Goal: Transaction & Acquisition: Purchase product/service

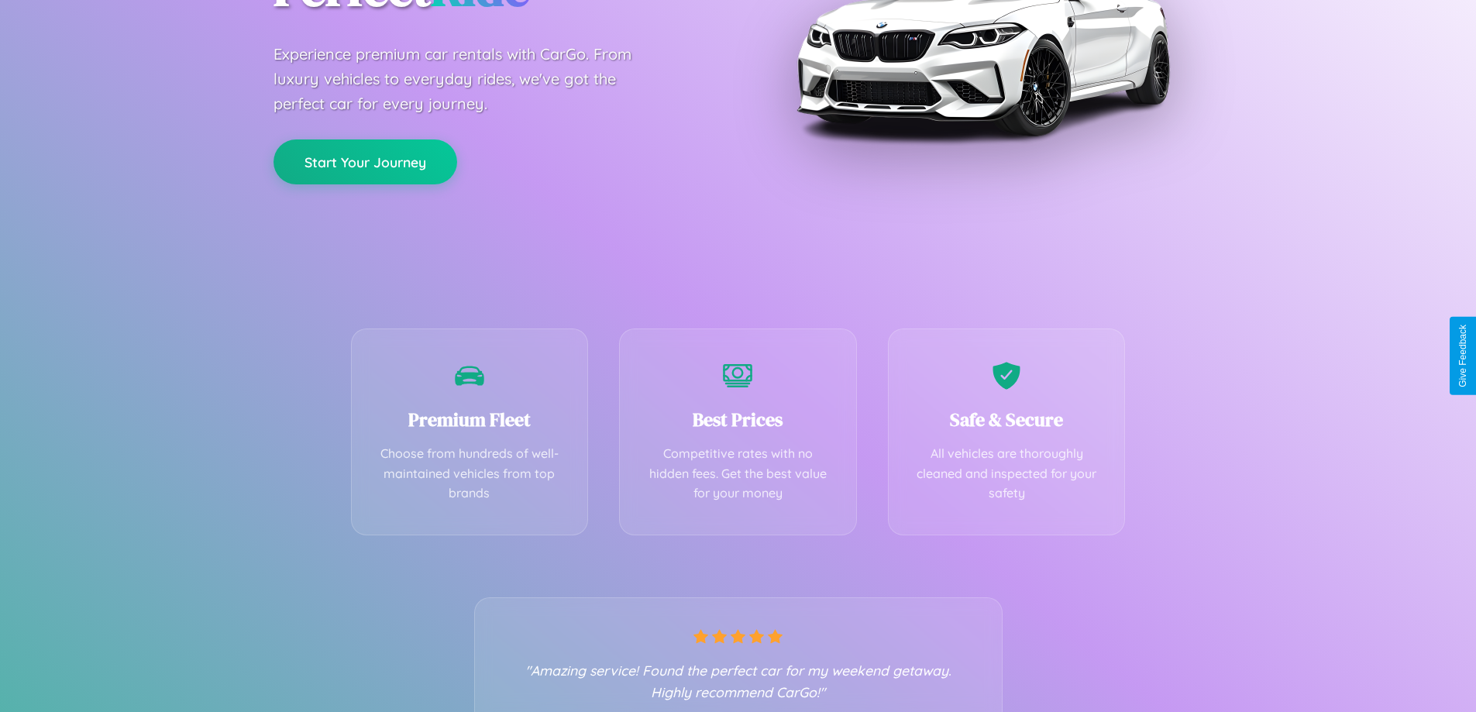
scroll to position [305, 0]
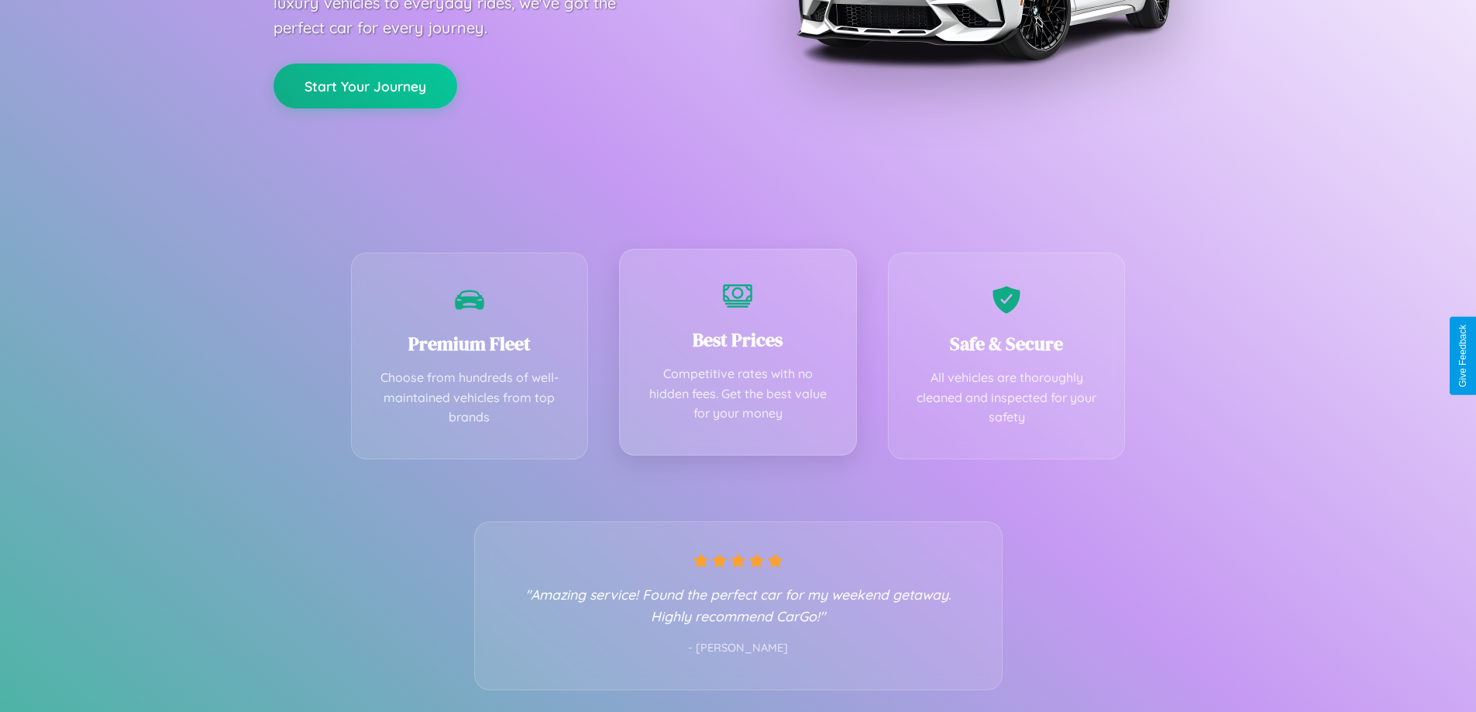
click at [737, 356] on div "Best Prices Competitive rates with no hidden fees. Get the best value for your …" at bounding box center [738, 352] width 238 height 207
click at [365, 85] on button "Start Your Journey" at bounding box center [365, 84] width 184 height 45
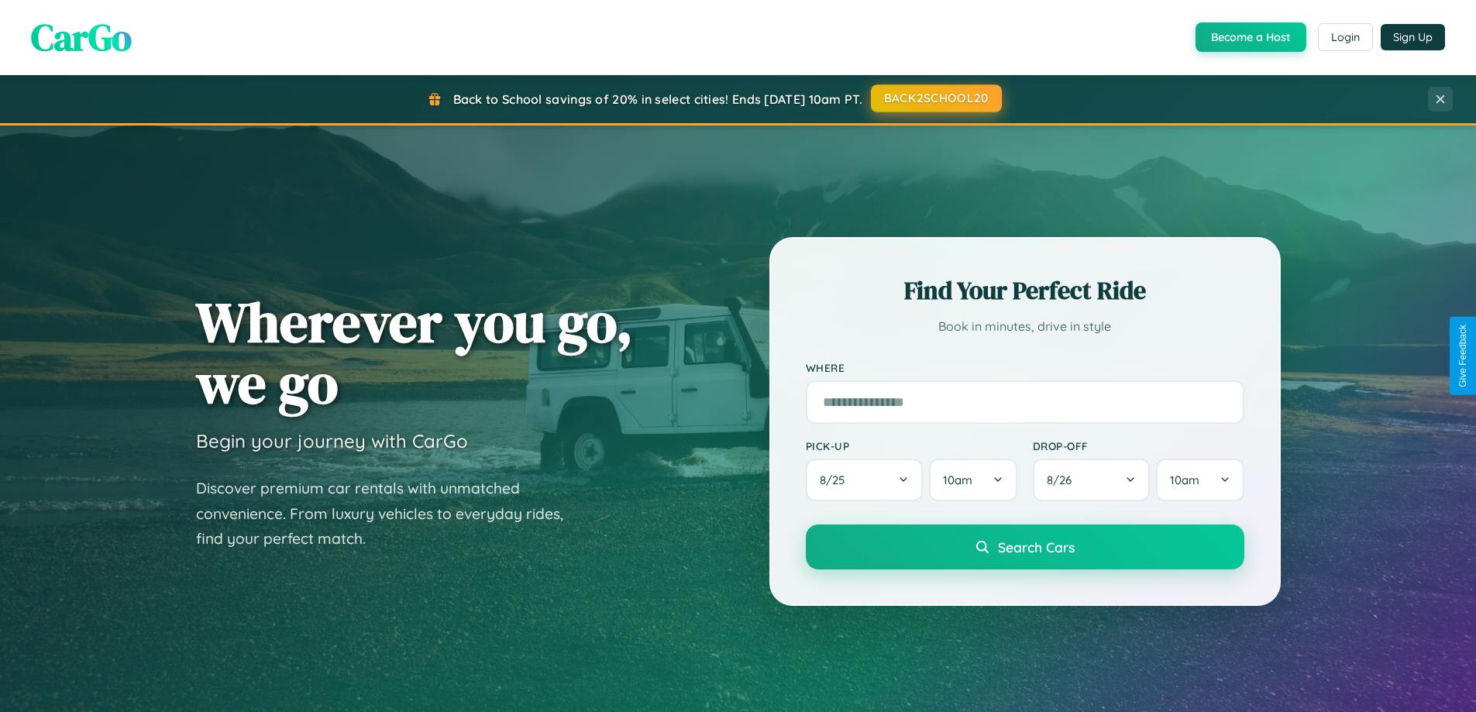
click at [935, 99] on button "BACK2SCHOOL20" at bounding box center [936, 98] width 131 height 28
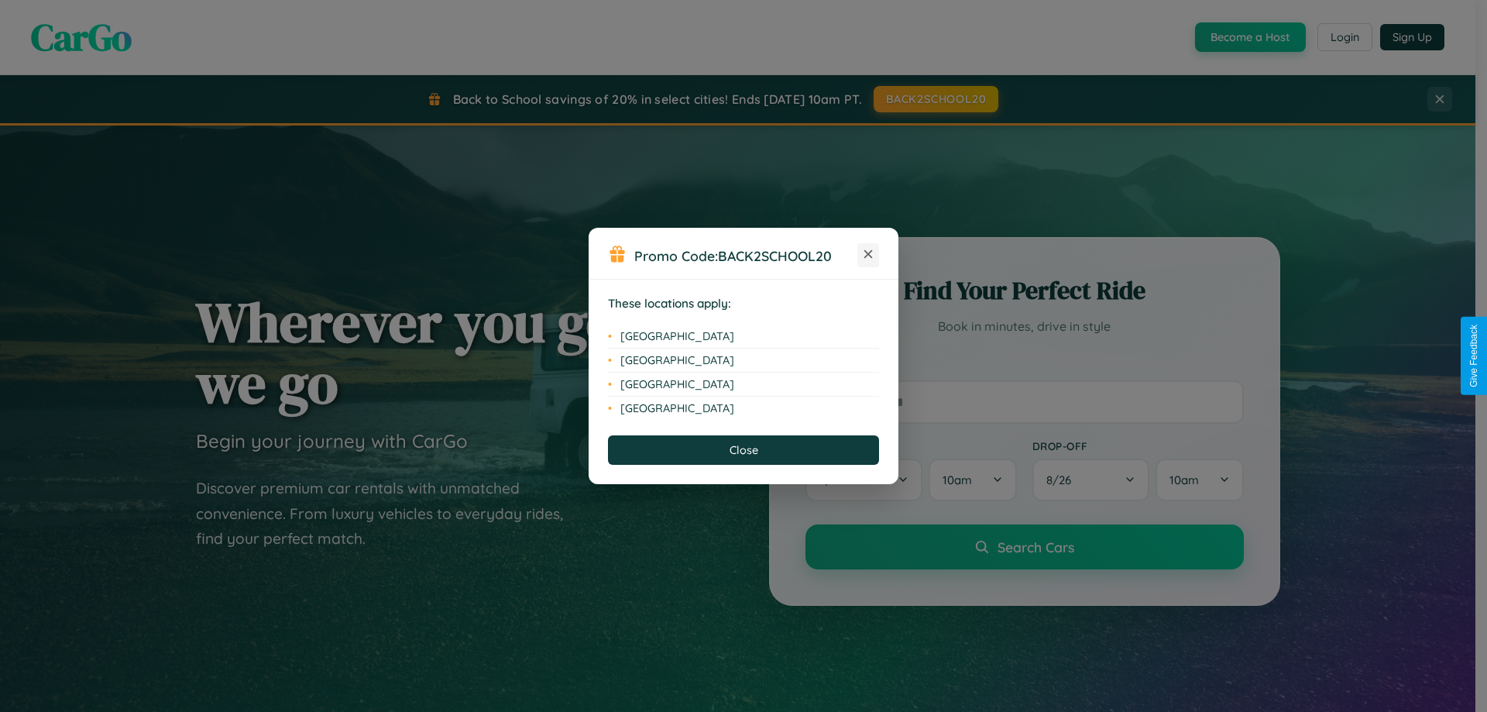
click at [868, 255] on icon at bounding box center [868, 254] width 9 height 9
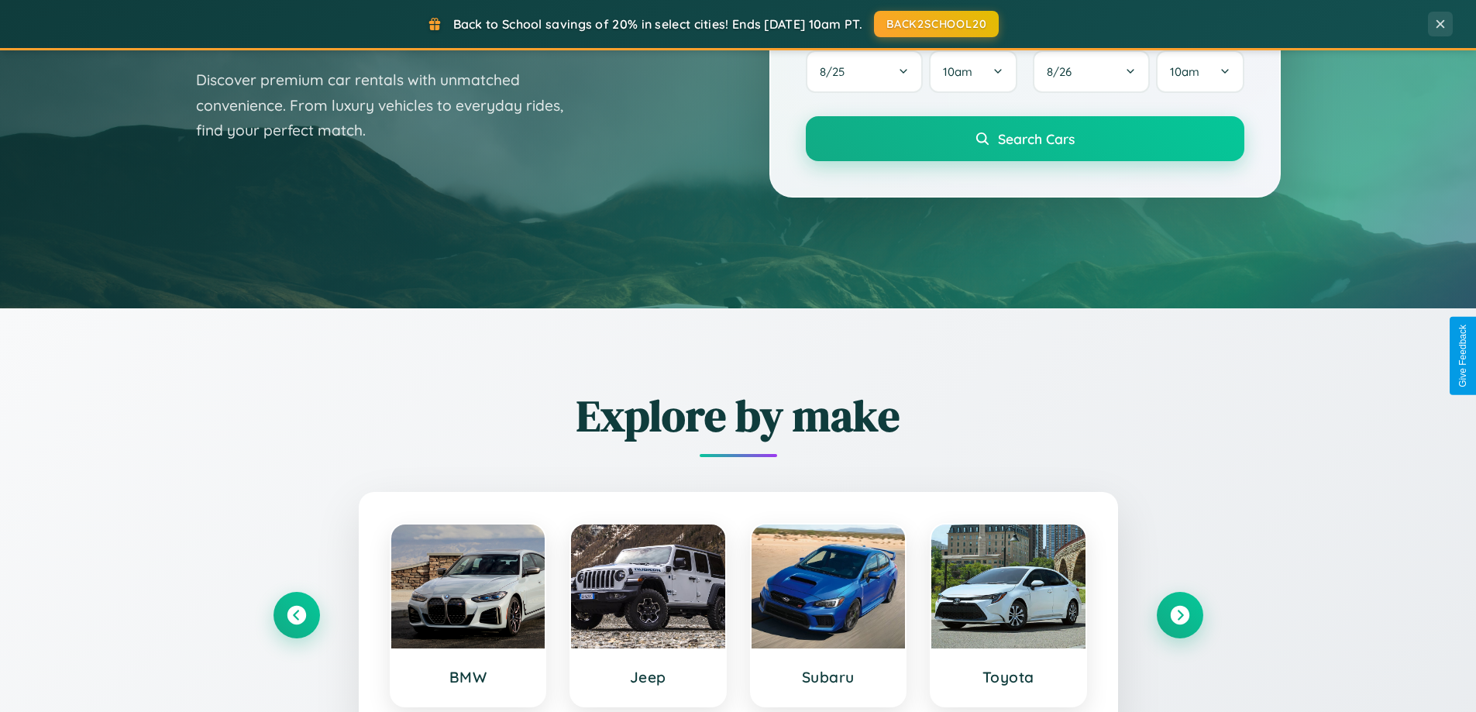
scroll to position [1066, 0]
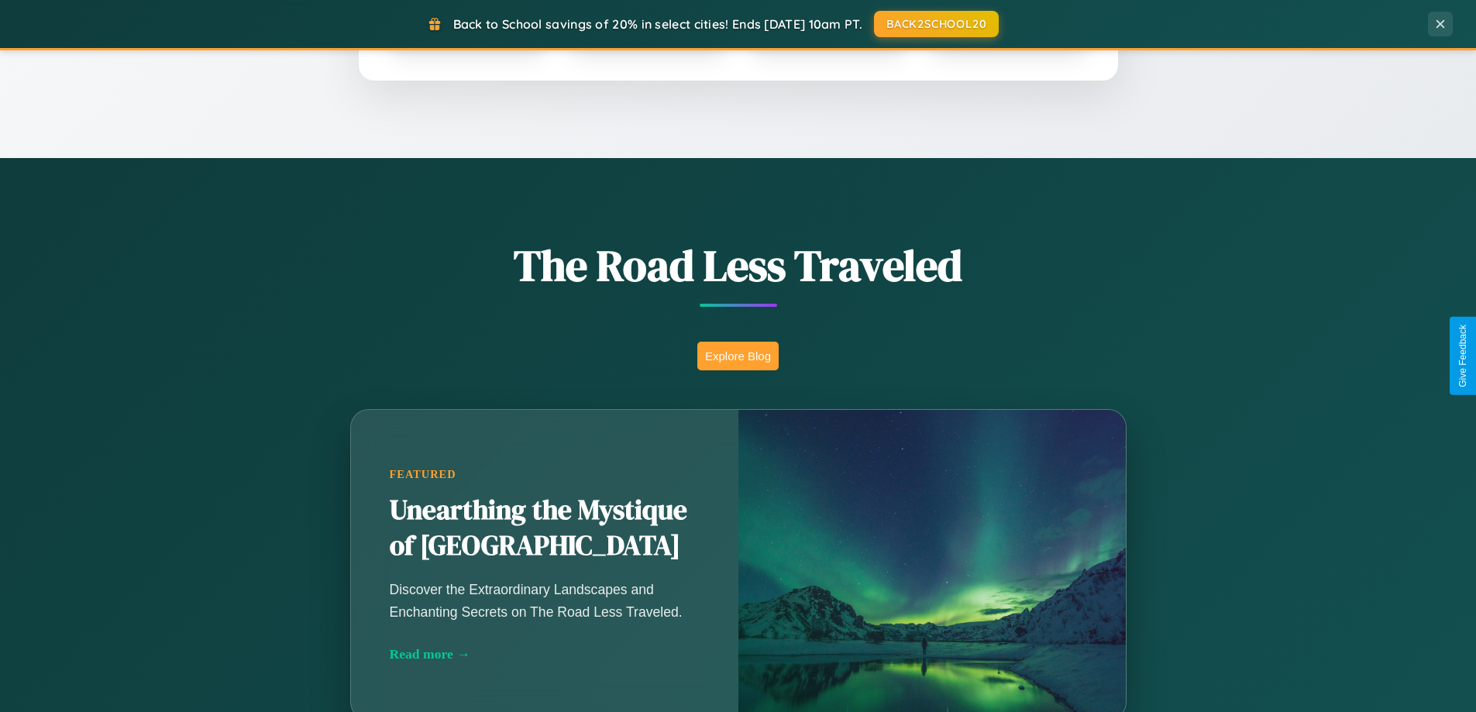
click at [737, 356] on button "Explore Blog" at bounding box center [737, 356] width 81 height 29
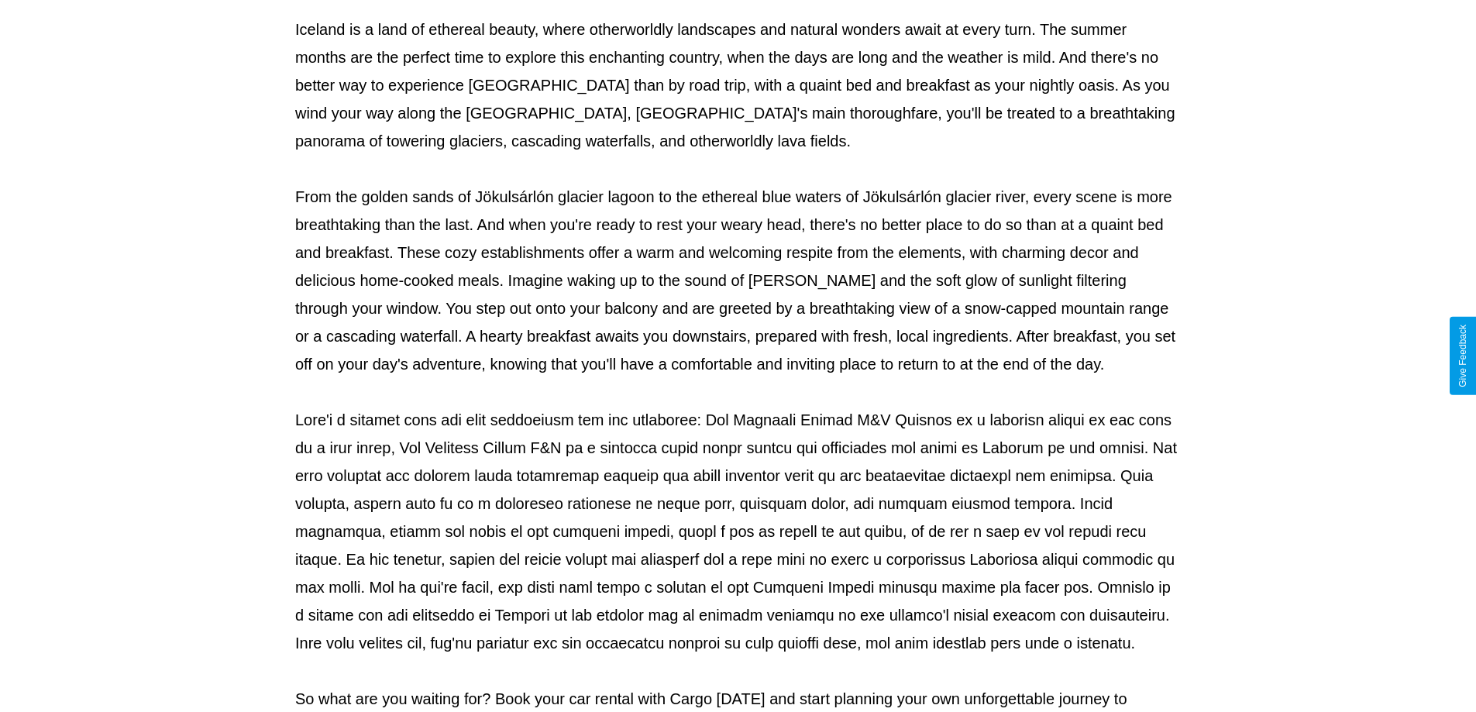
scroll to position [501, 0]
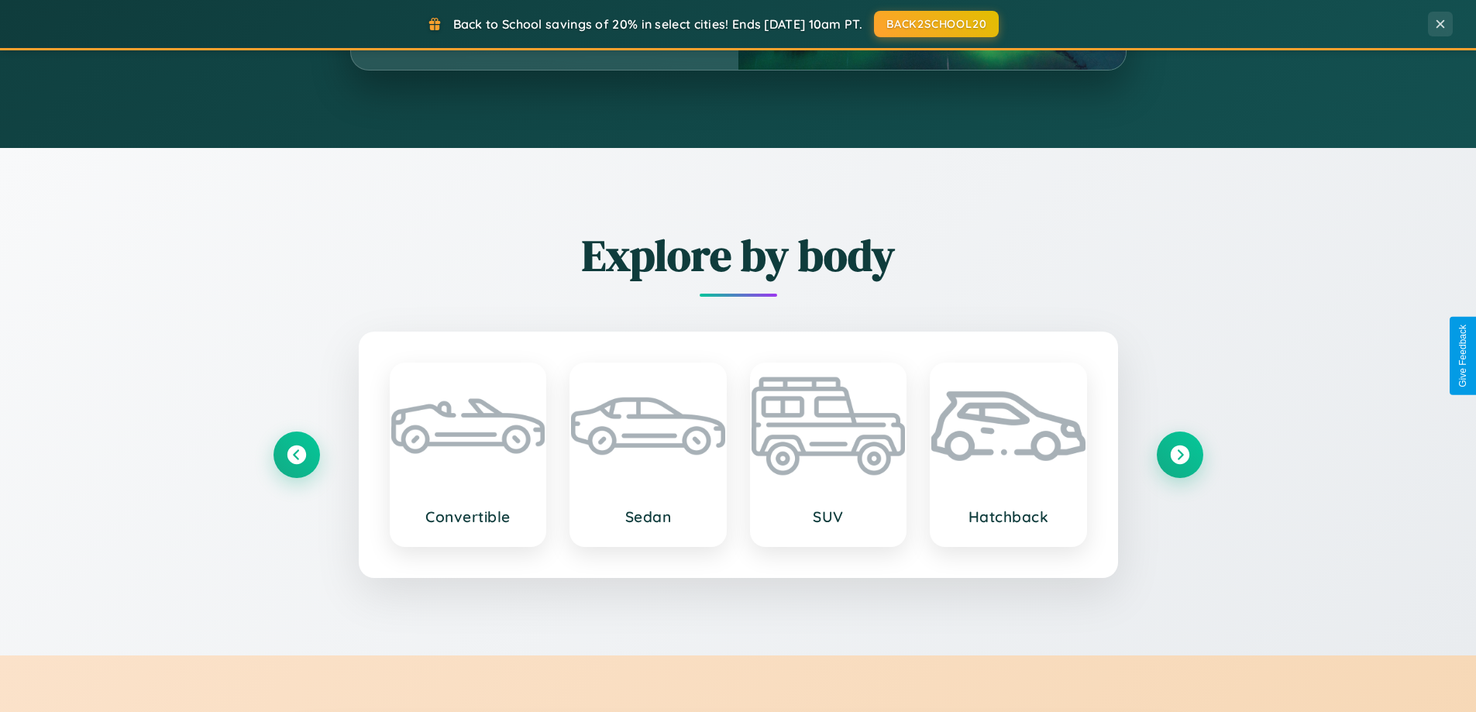
scroll to position [2981, 0]
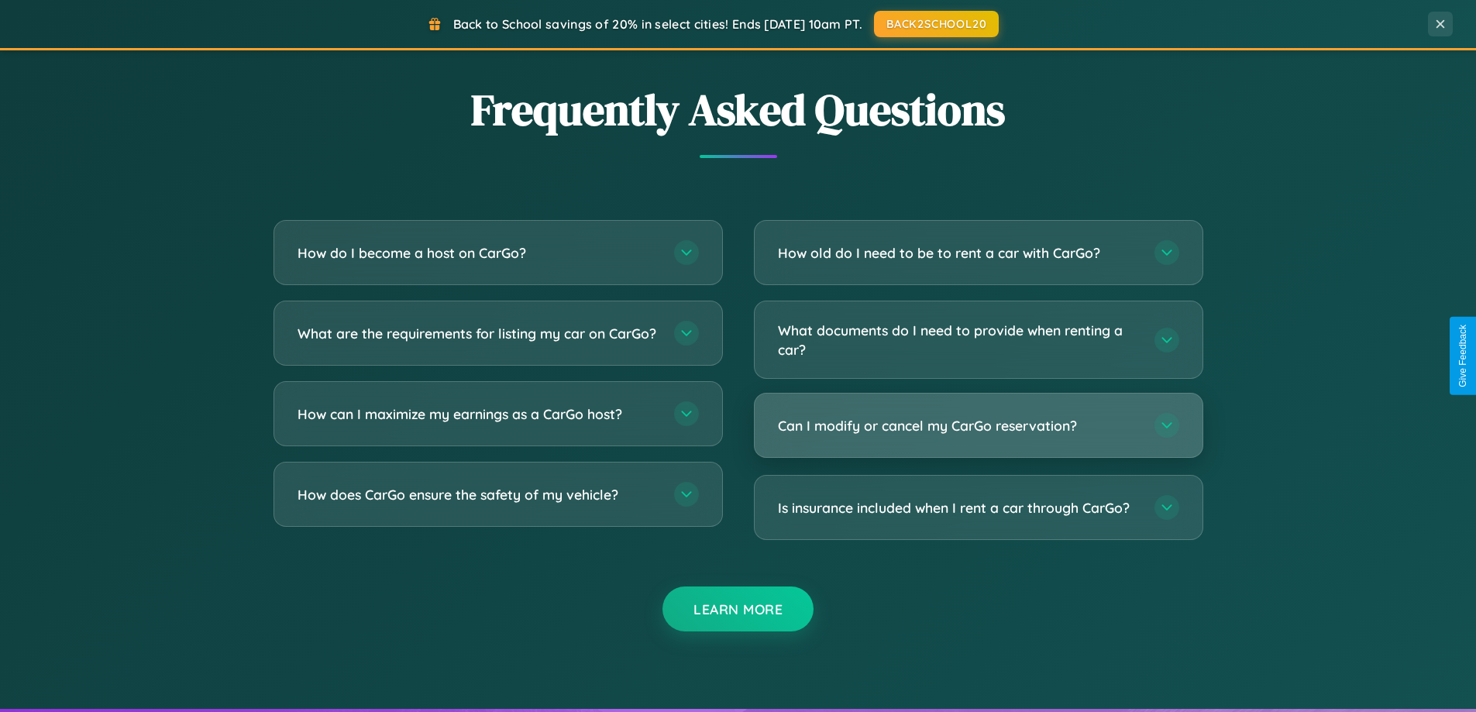
click at [978, 426] on h3 "Can I modify or cancel my CarGo reservation?" at bounding box center [958, 425] width 361 height 19
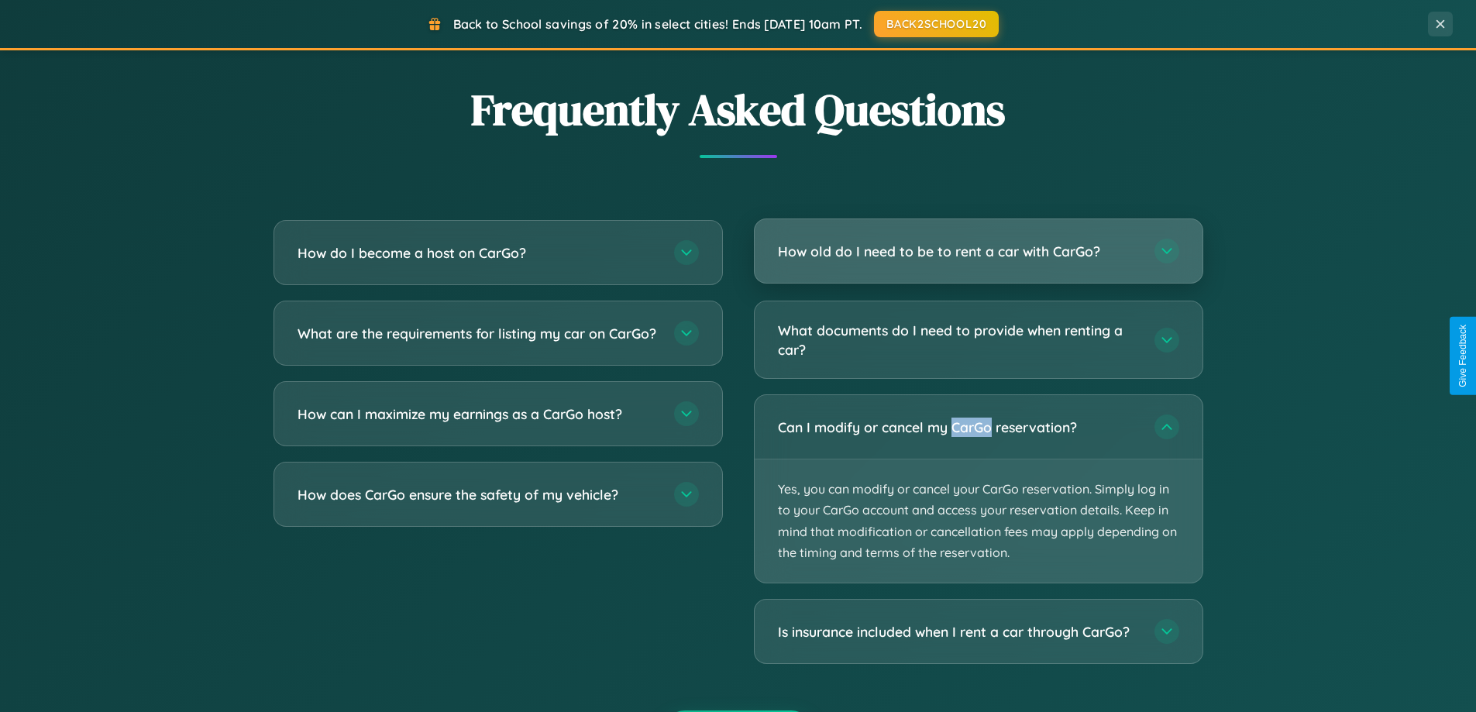
click at [978, 253] on h3 "How old do I need to be to rent a car with CarGo?" at bounding box center [958, 251] width 361 height 19
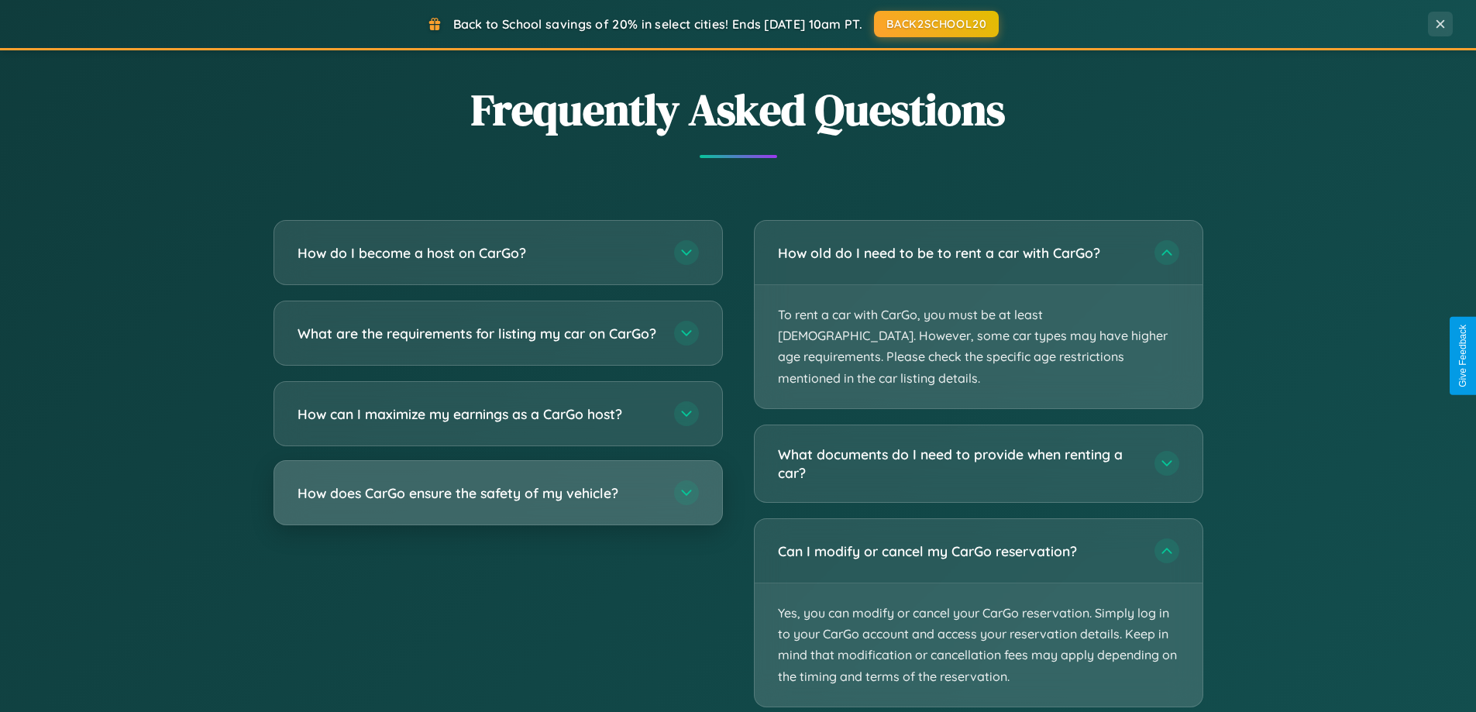
click at [497, 503] on h3 "How does CarGo ensure the safety of my vehicle?" at bounding box center [477, 492] width 361 height 19
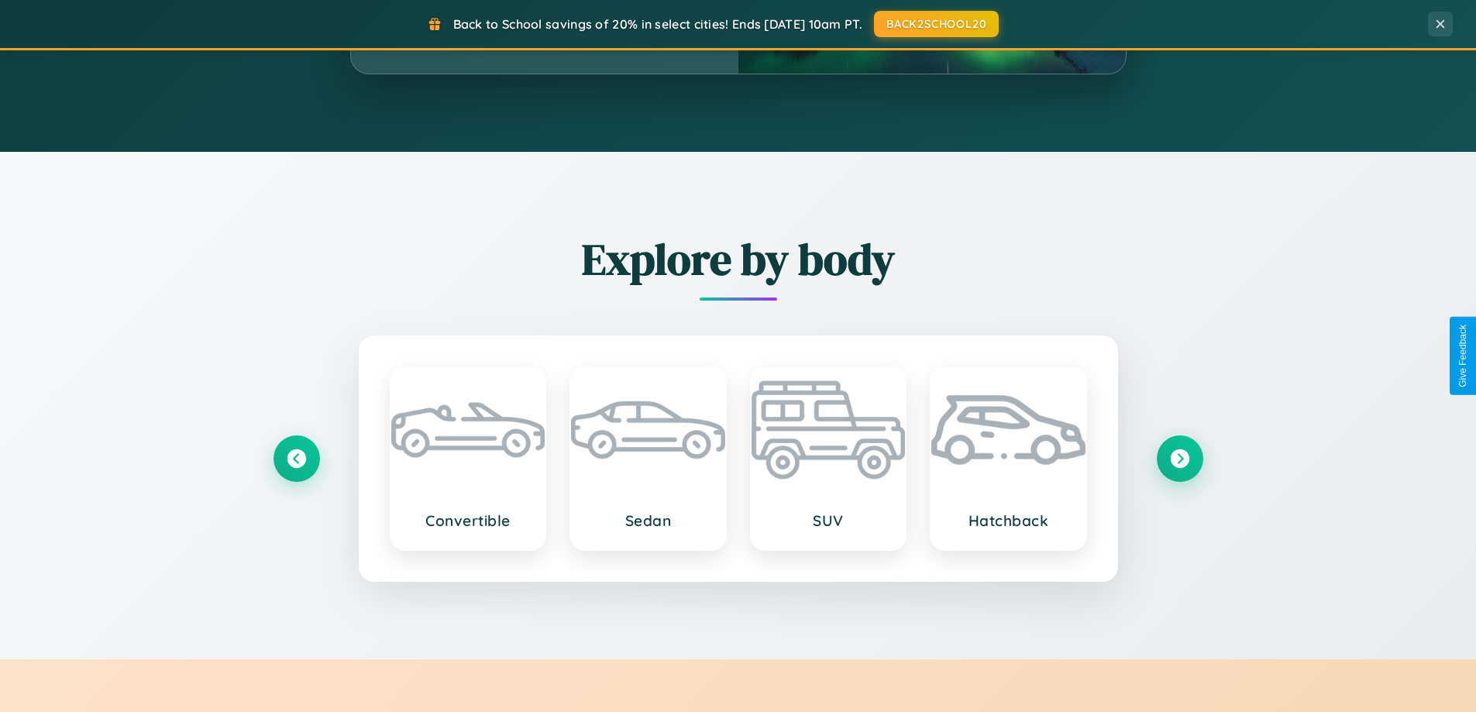
scroll to position [668, 0]
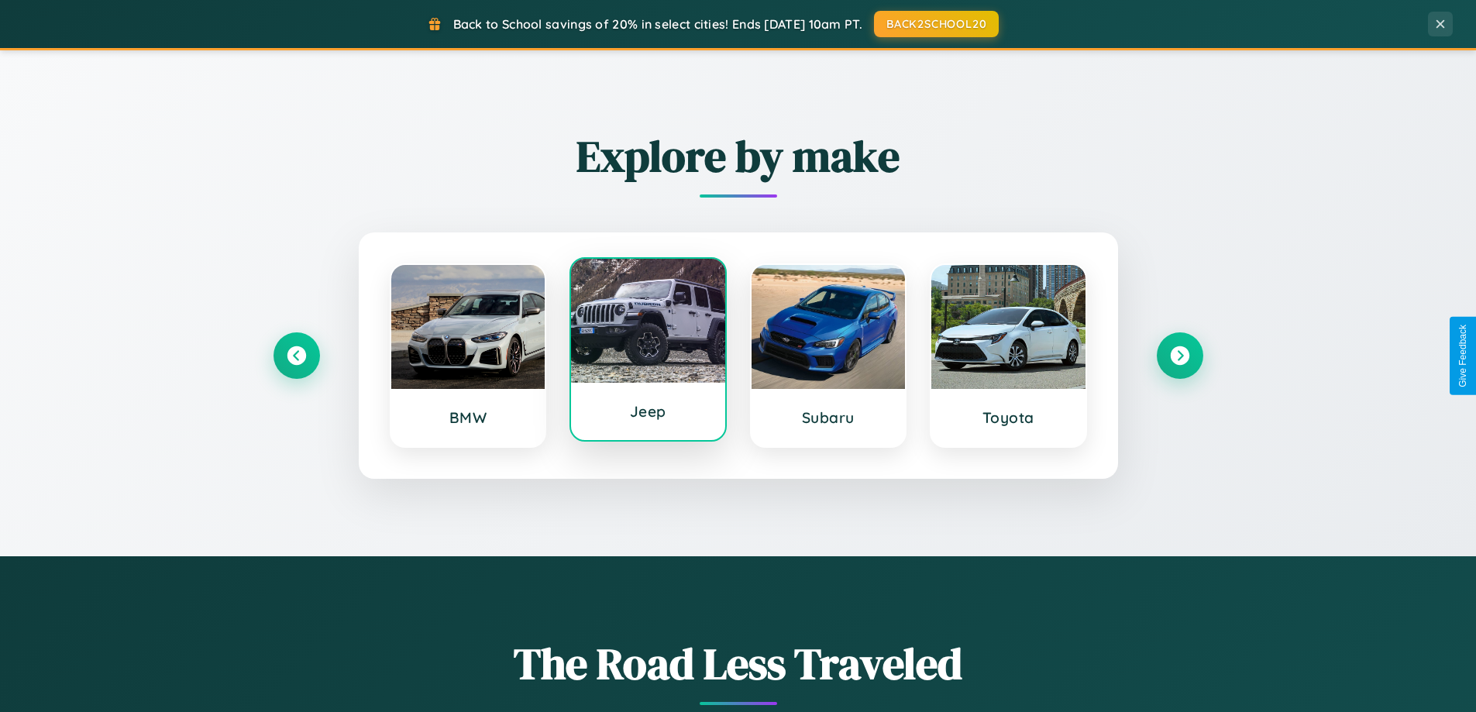
click at [648, 352] on div at bounding box center [648, 321] width 154 height 124
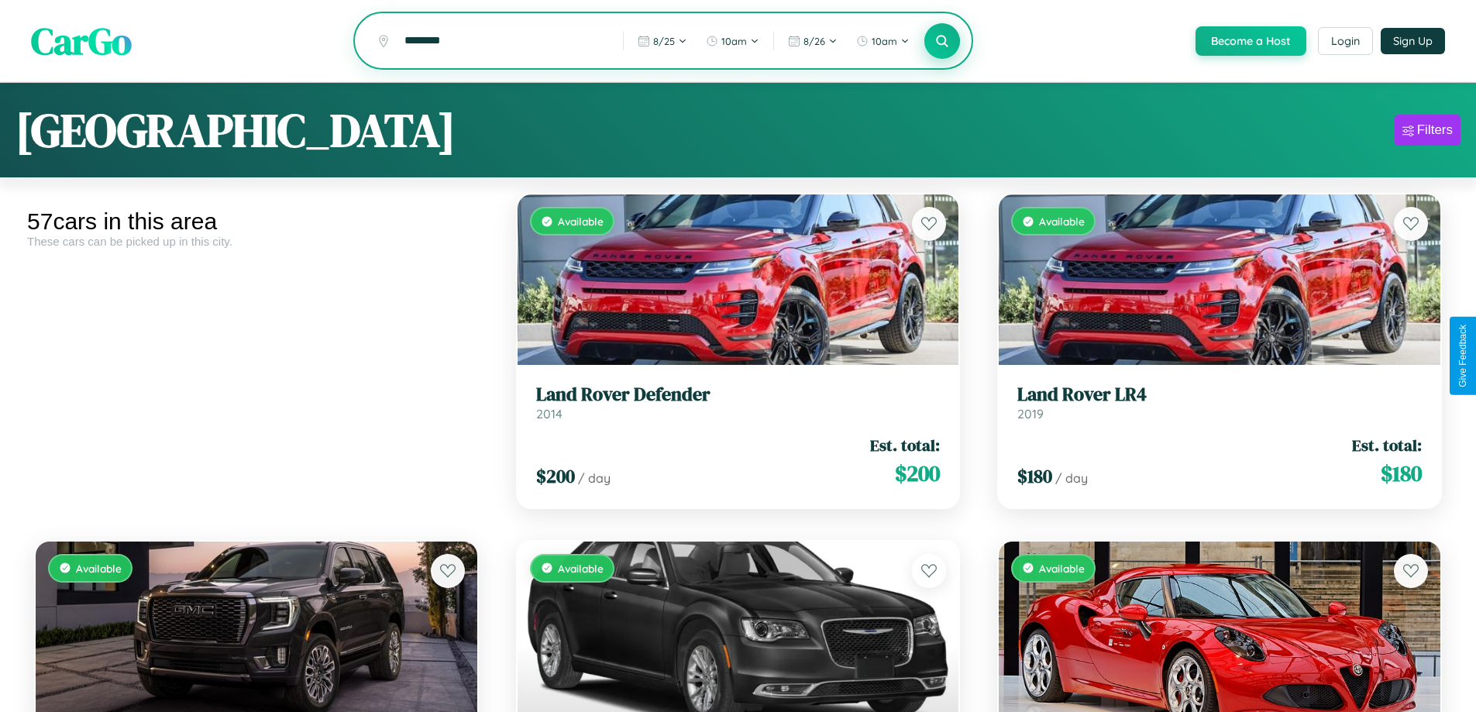
click at [941, 42] on icon at bounding box center [942, 40] width 15 height 15
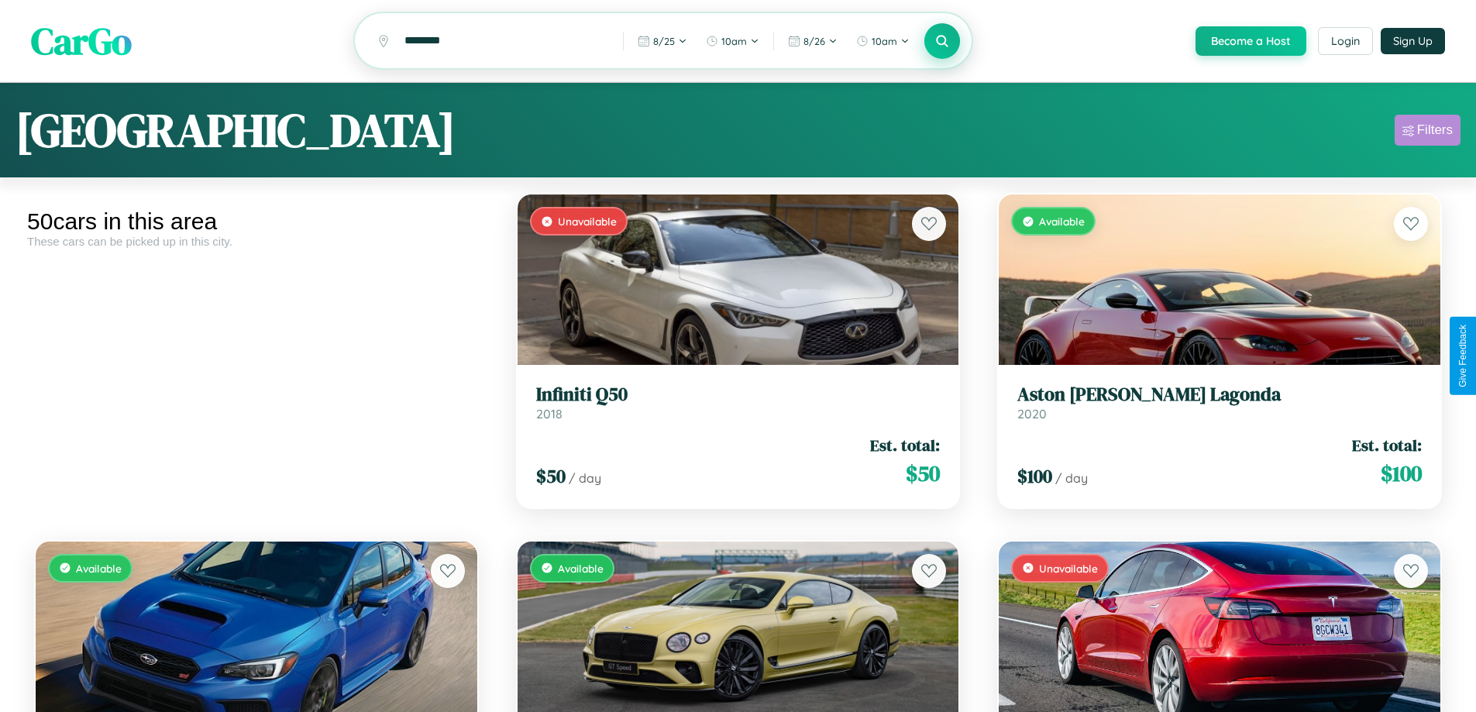
click at [1427, 132] on div "Filters" at bounding box center [1435, 129] width 36 height 15
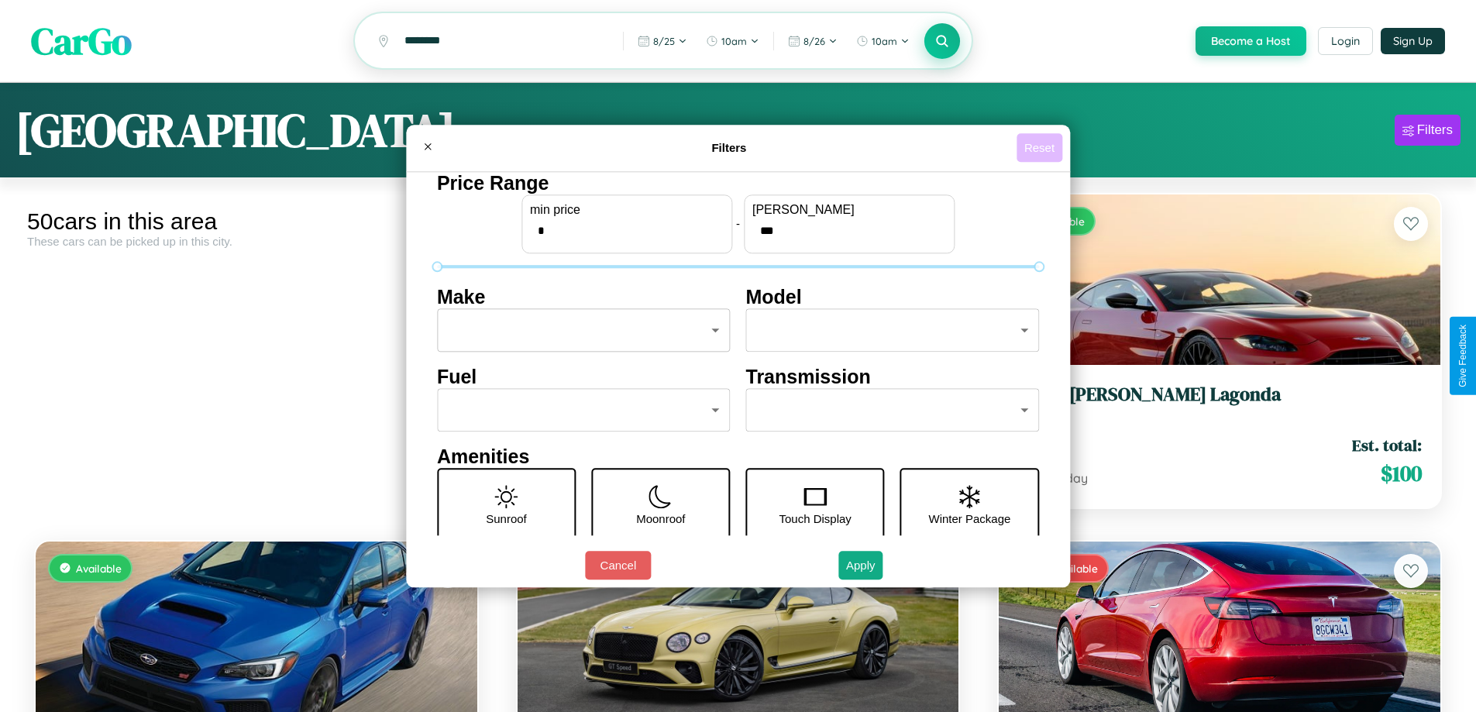
click at [1041, 147] on button "Reset" at bounding box center [1039, 147] width 46 height 29
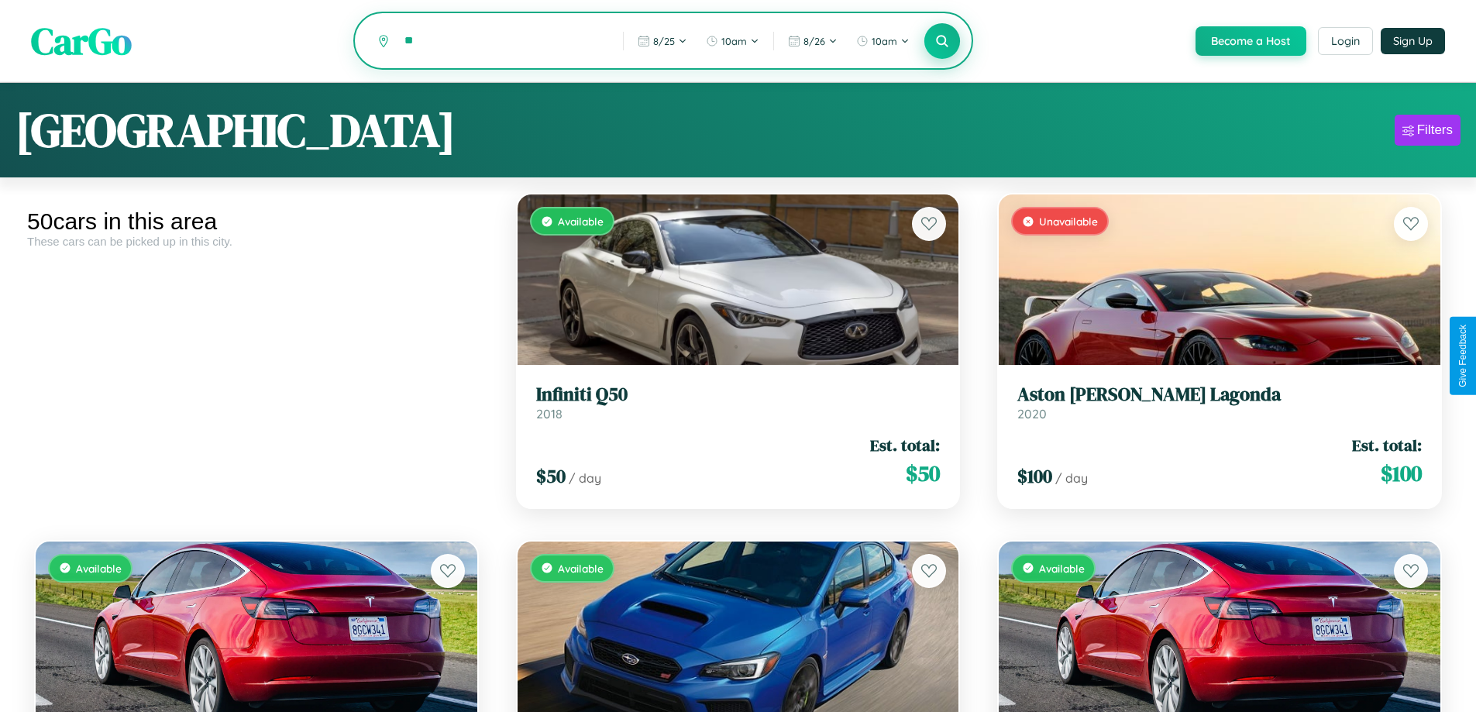
type input "*"
type input "******"
click at [941, 42] on icon at bounding box center [942, 40] width 15 height 15
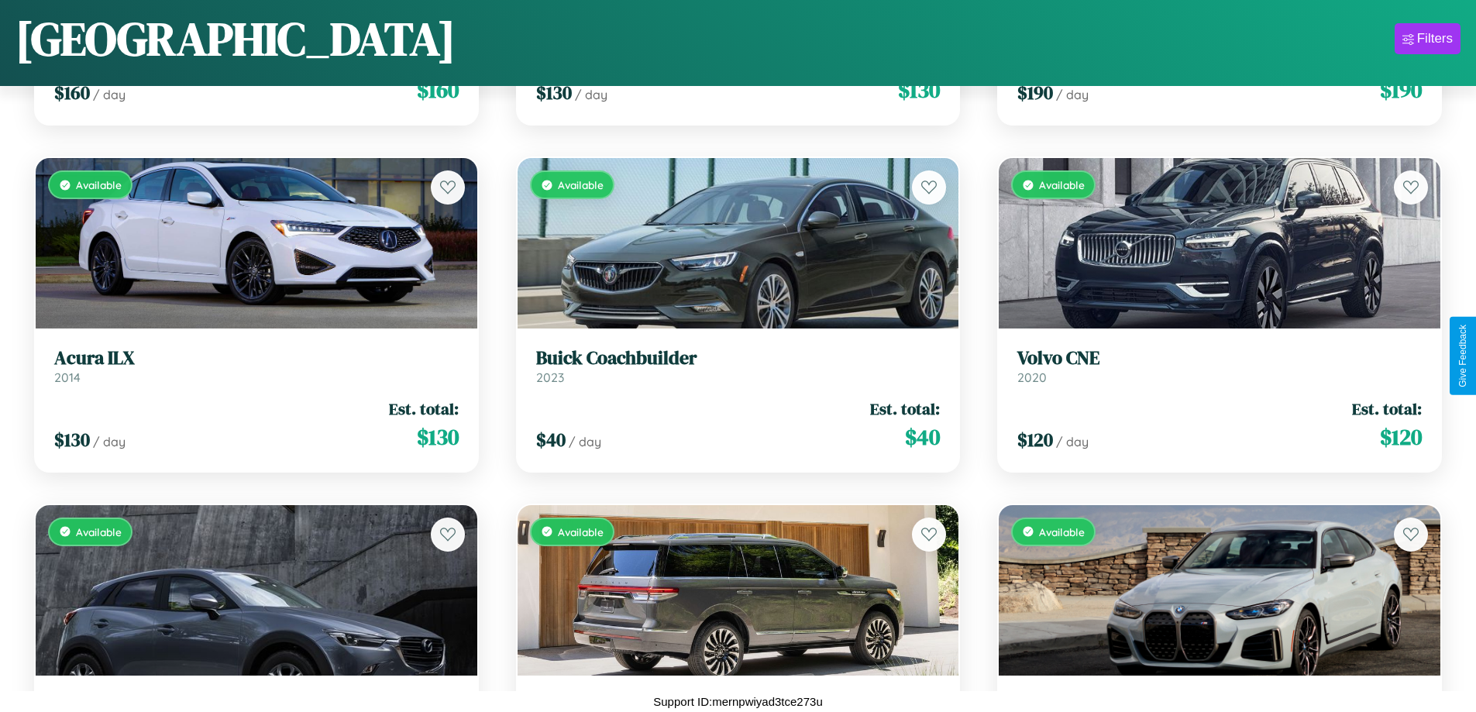
scroll to position [1605, 0]
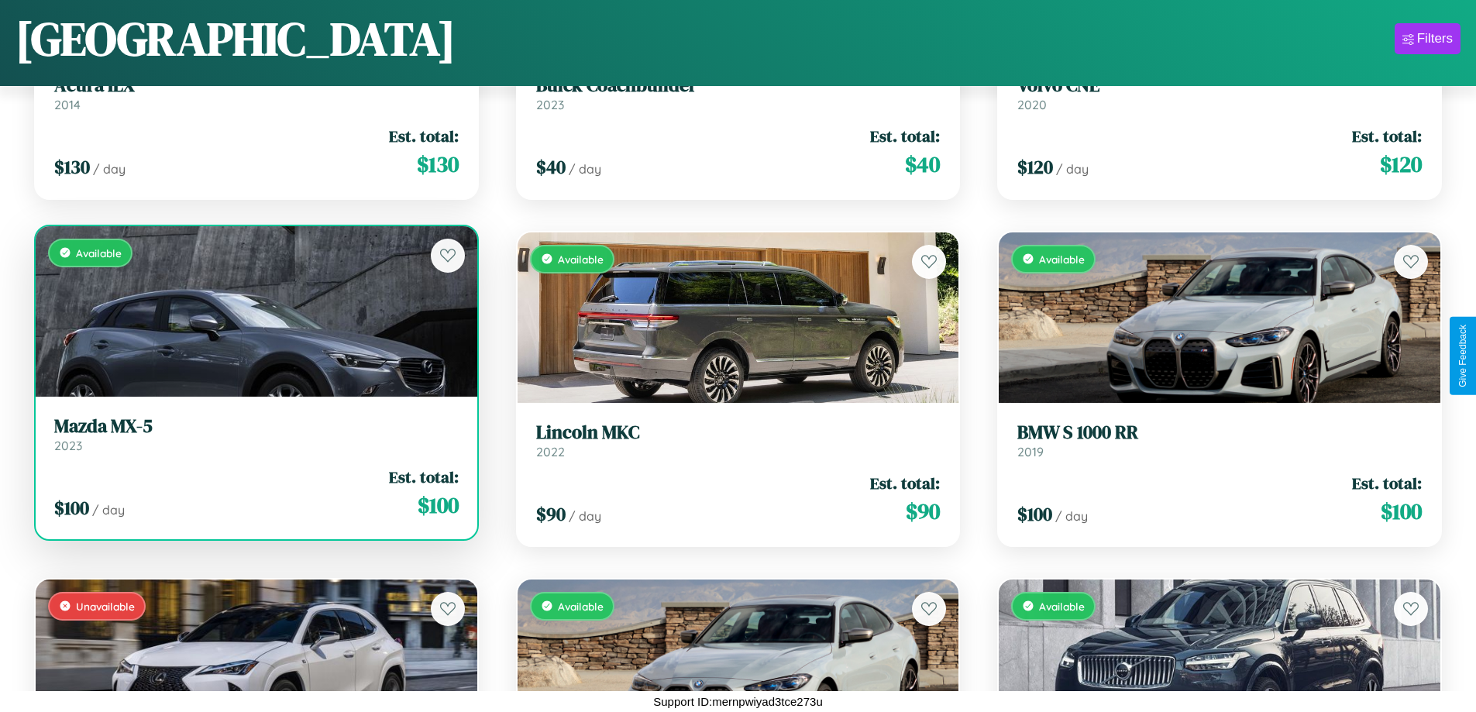
click at [254, 437] on link "Mazda MX-5 2023" at bounding box center [256, 434] width 404 height 38
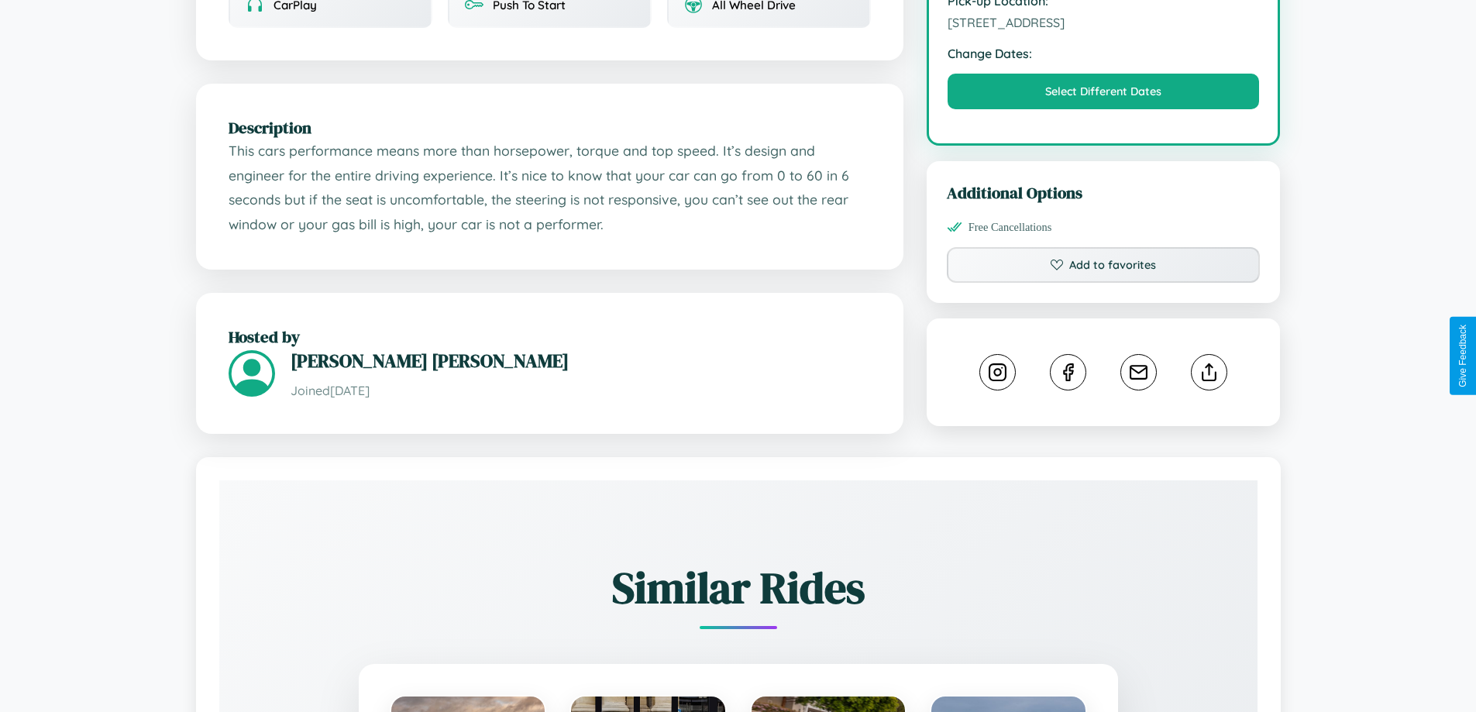
scroll to position [870, 0]
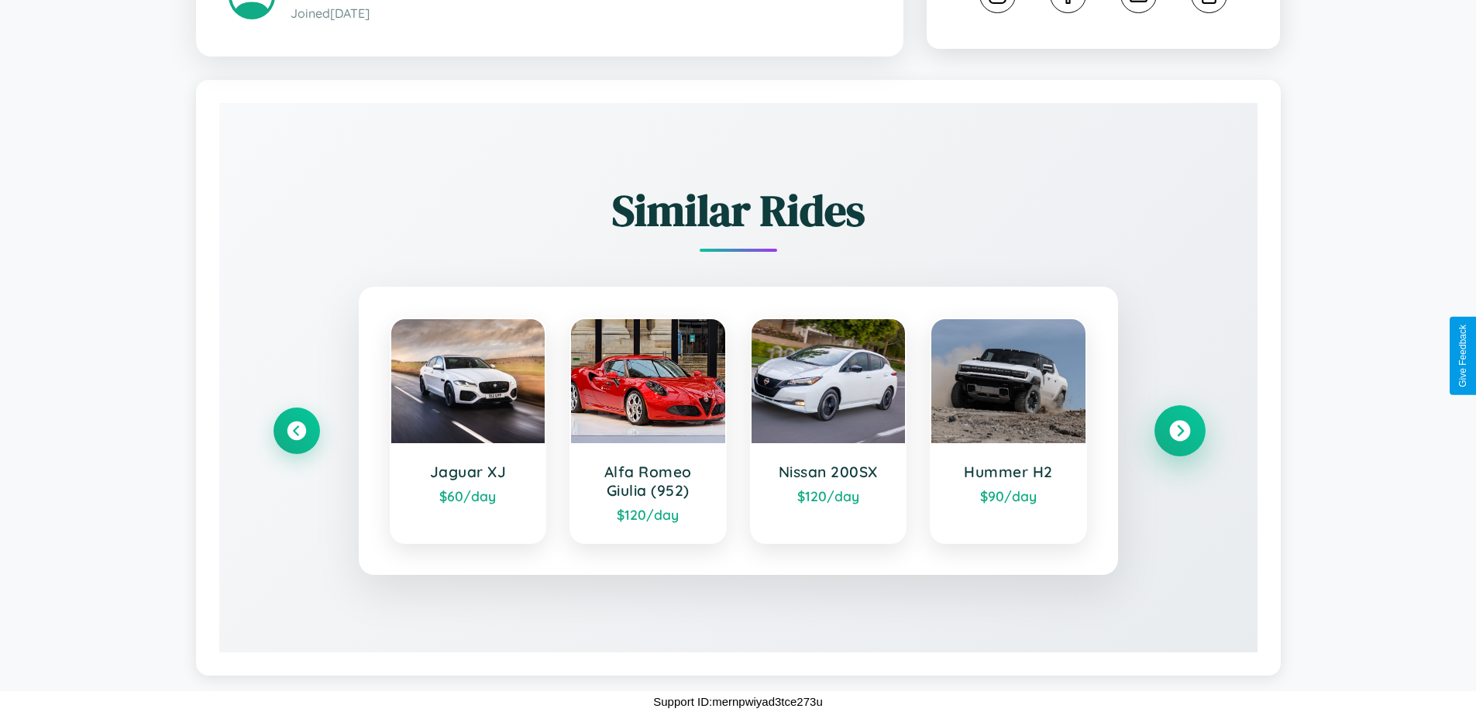
click at [1179, 431] on icon at bounding box center [1179, 431] width 21 height 21
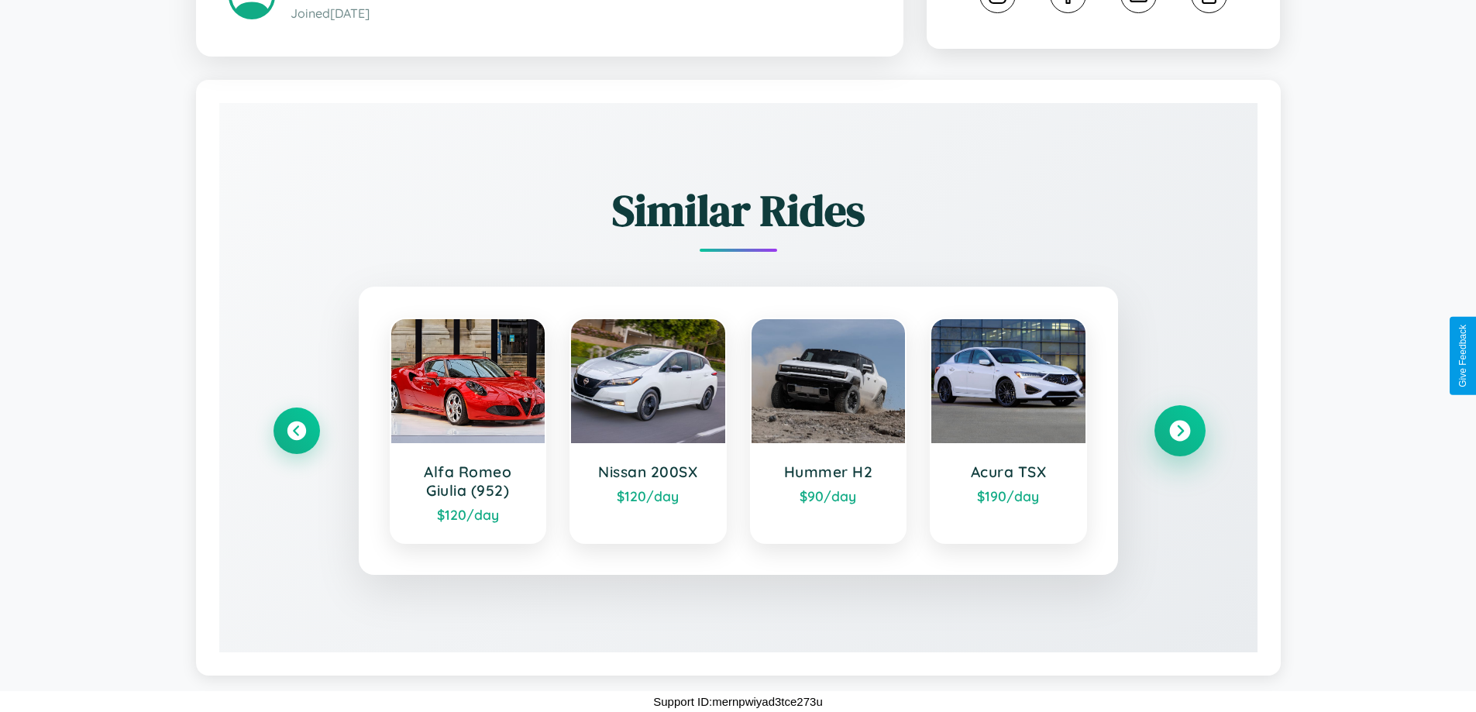
click at [1179, 431] on icon at bounding box center [1179, 431] width 21 height 21
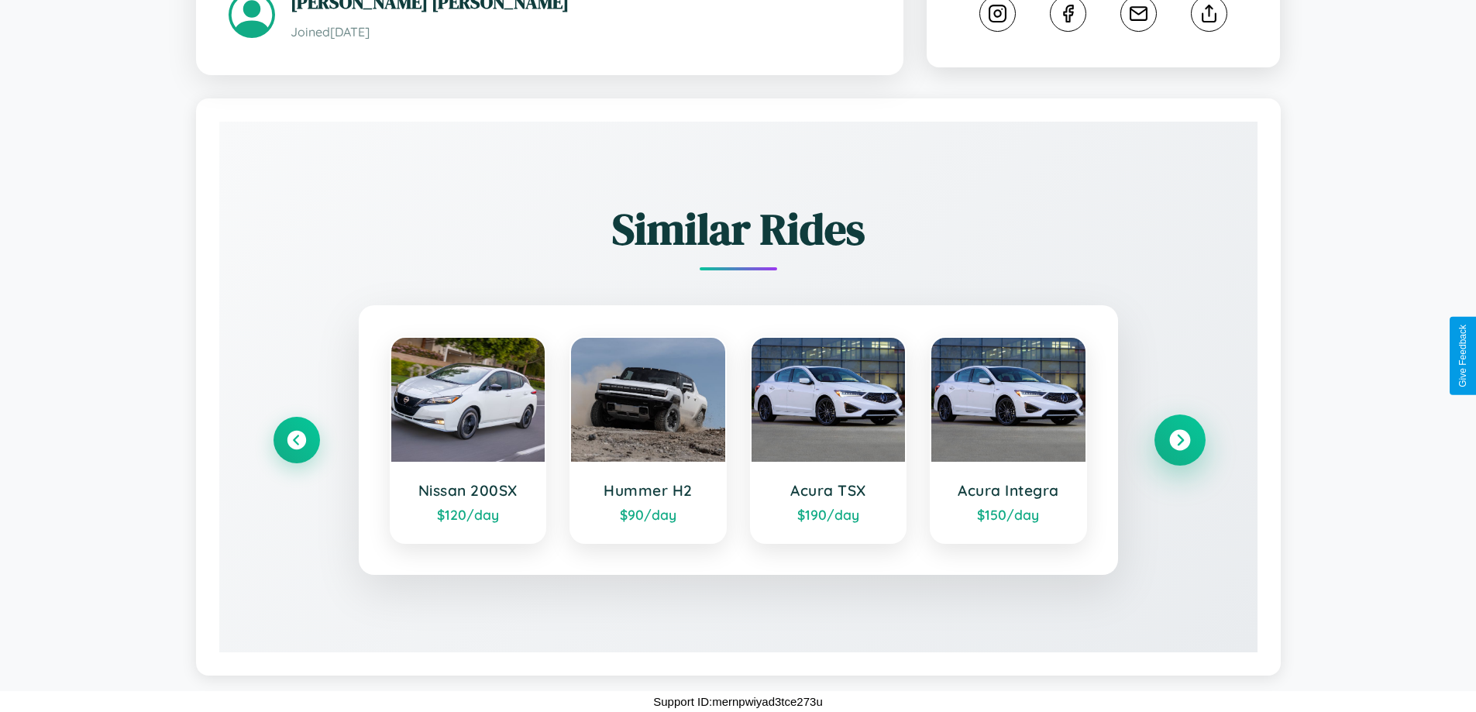
click at [1179, 440] on icon at bounding box center [1179, 440] width 21 height 21
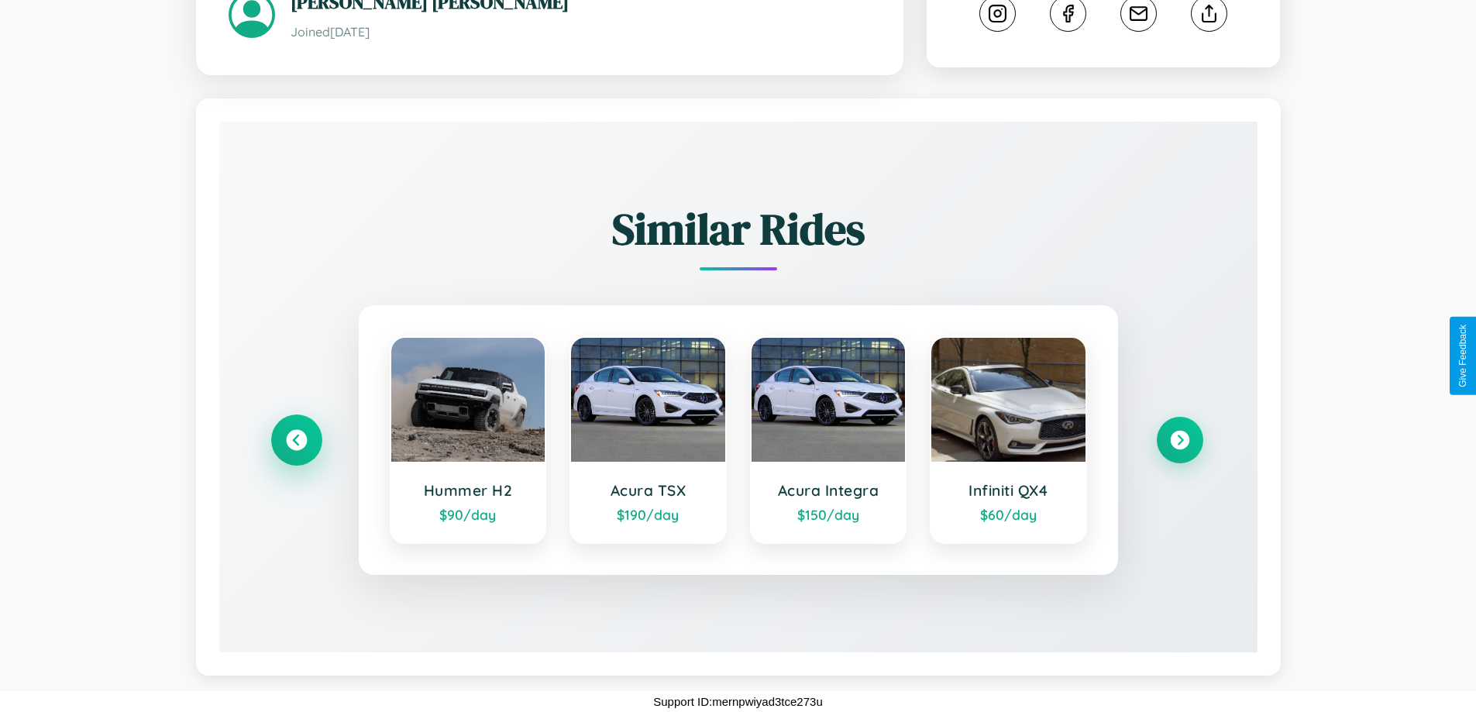
click at [296, 440] on icon at bounding box center [296, 440] width 21 height 21
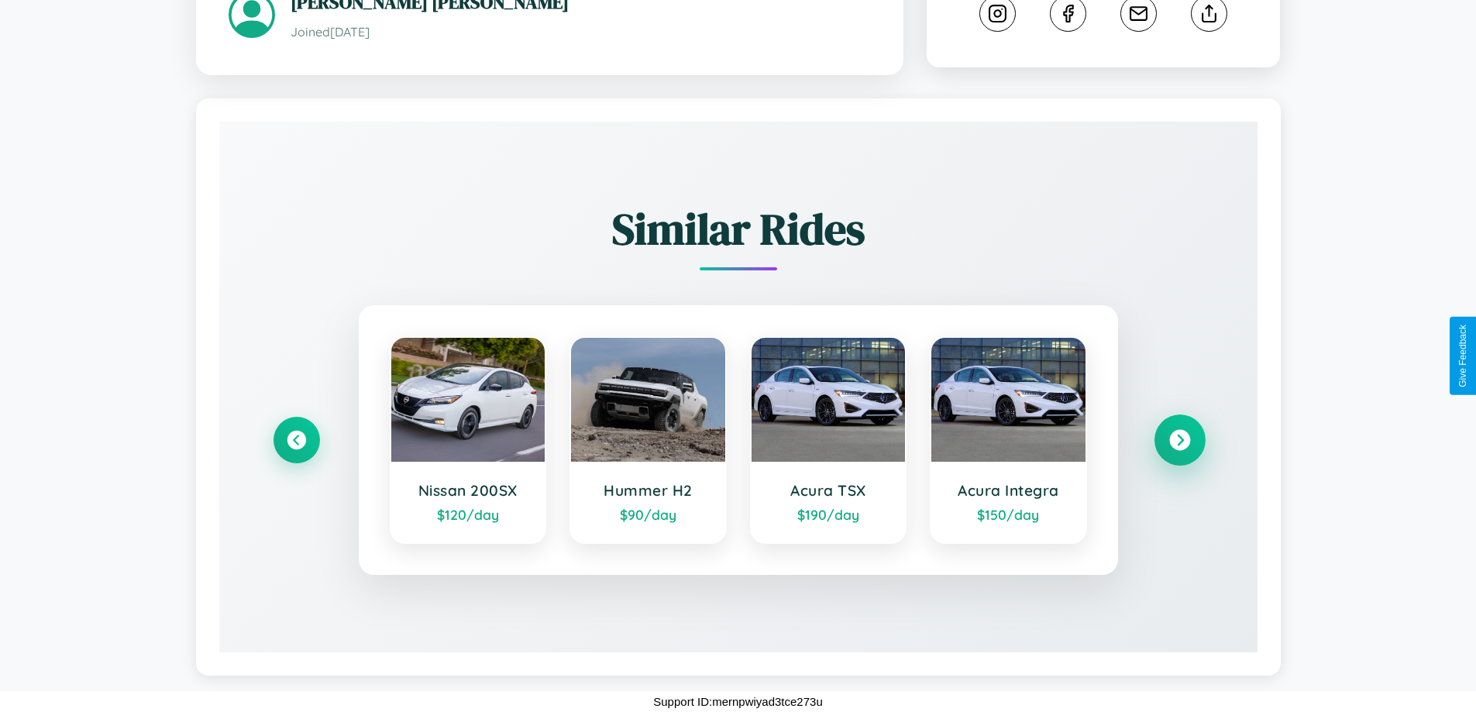
click at [1179, 440] on icon at bounding box center [1179, 440] width 21 height 21
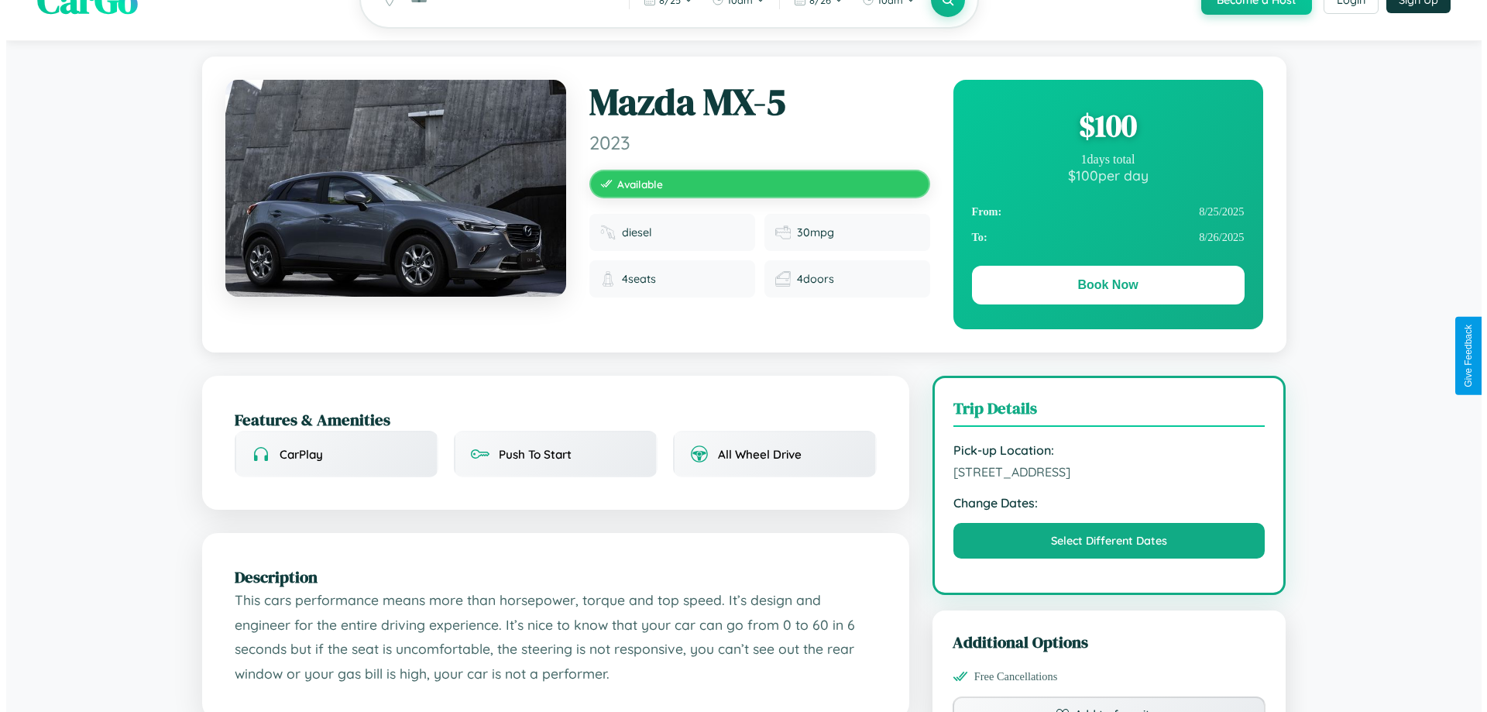
scroll to position [0, 0]
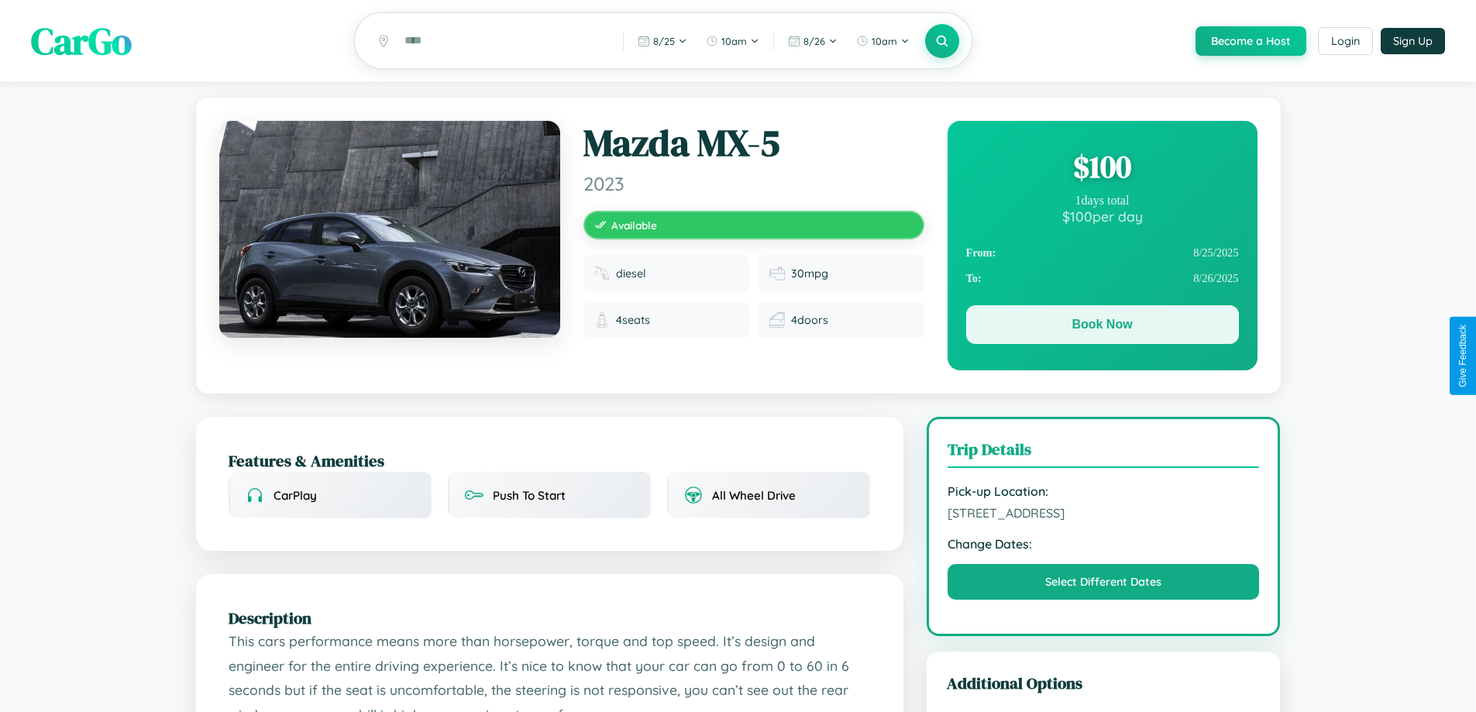
click at [1101, 327] on button "Book Now" at bounding box center [1102, 324] width 273 height 39
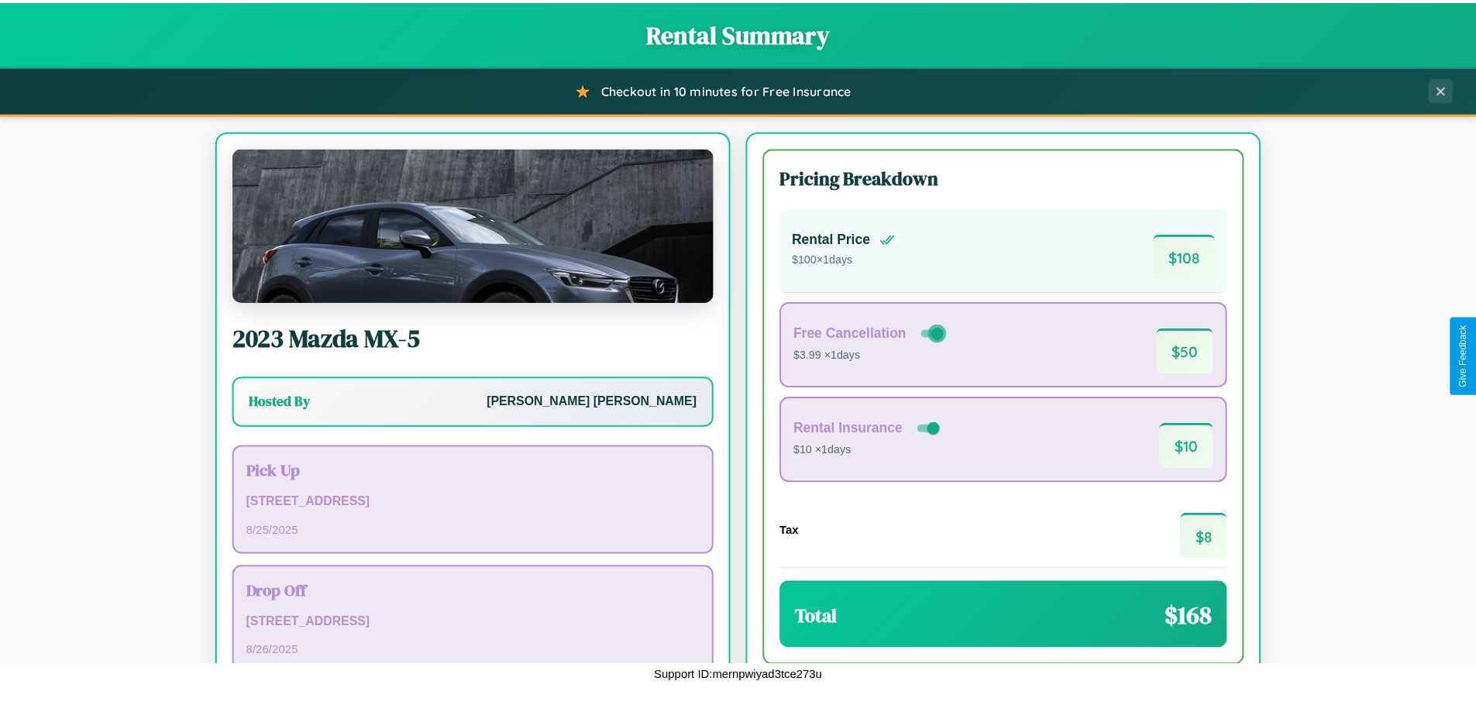
scroll to position [106, 0]
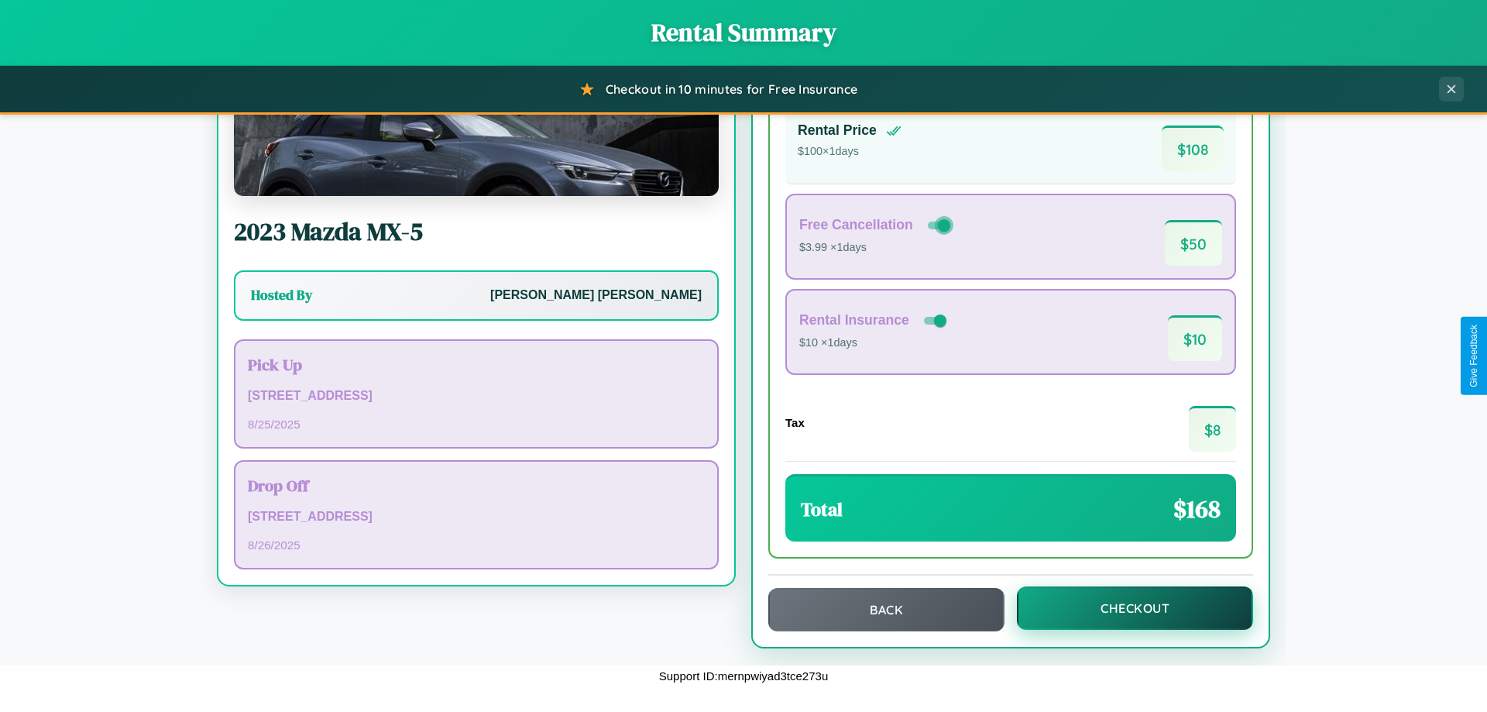
click at [1125, 608] on button "Checkout" at bounding box center [1135, 607] width 236 height 43
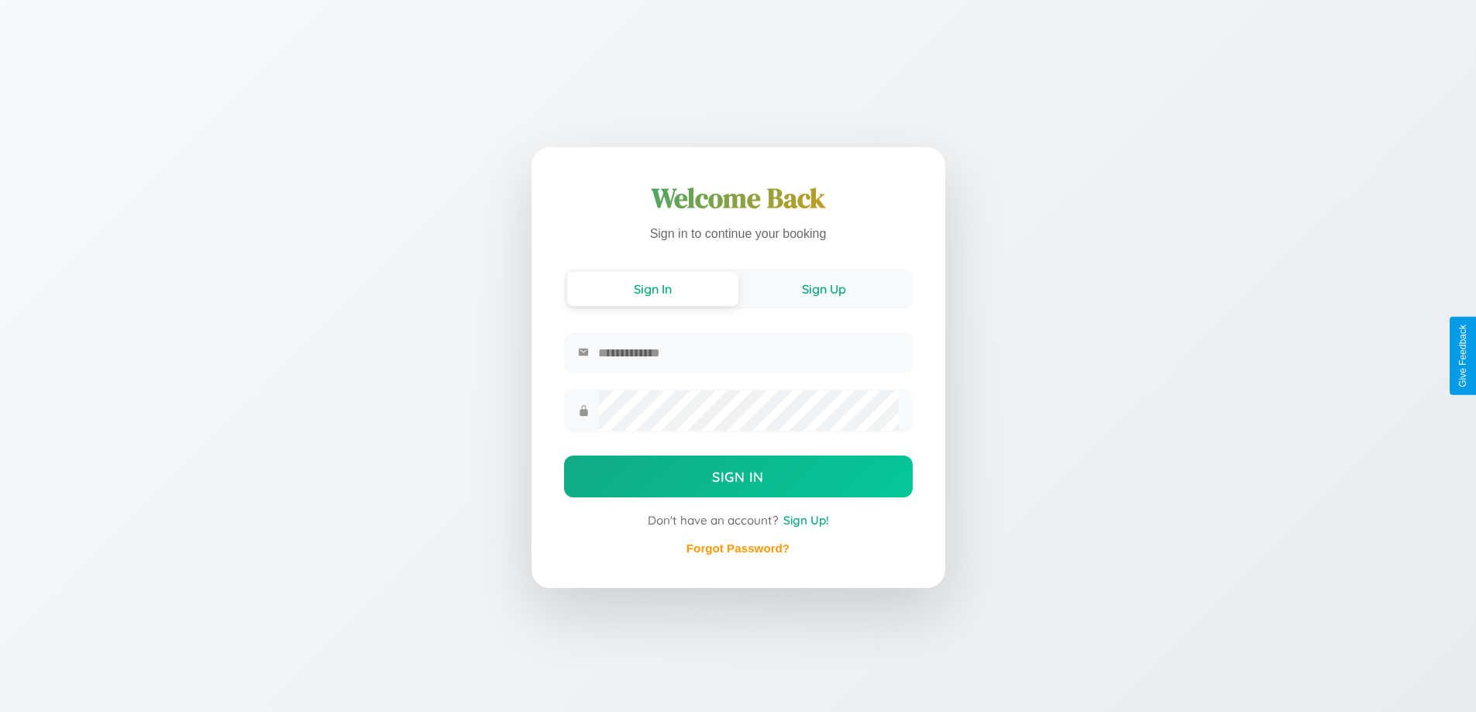
click at [823, 287] on button "Sign Up" at bounding box center [823, 289] width 171 height 34
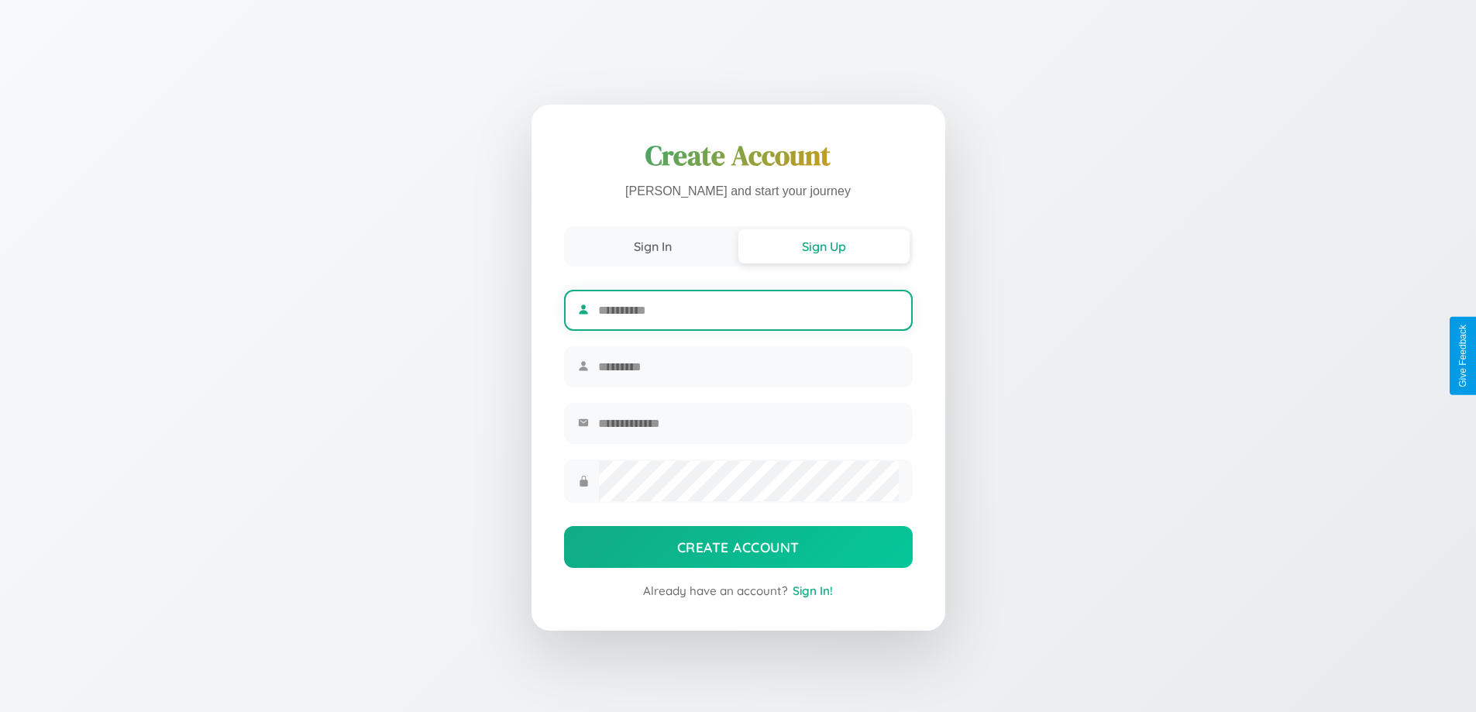
click at [747, 308] on input "text" at bounding box center [748, 310] width 300 height 38
type input "*********"
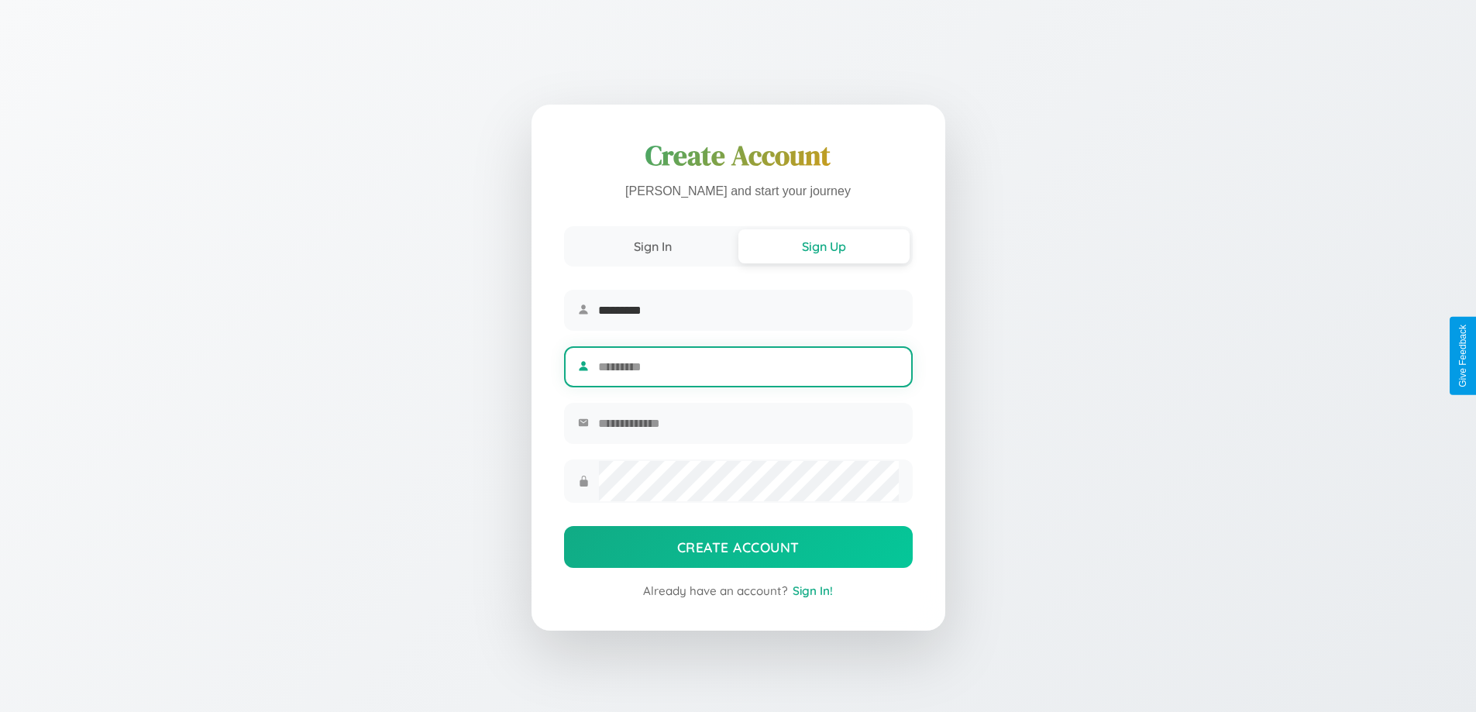
click at [747, 366] on input "text" at bounding box center [748, 367] width 300 height 38
type input "******"
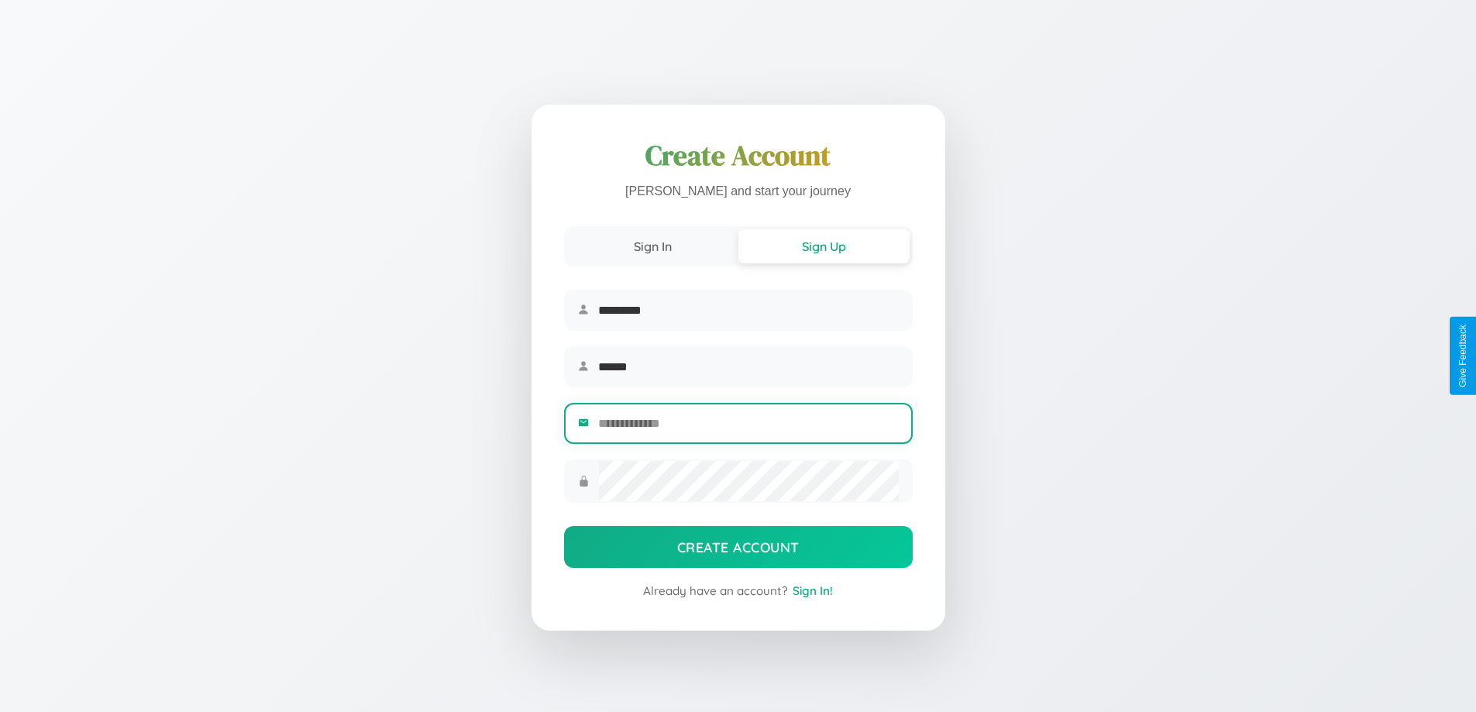
click at [747, 425] on input "email" at bounding box center [748, 423] width 300 height 38
type input "**********"
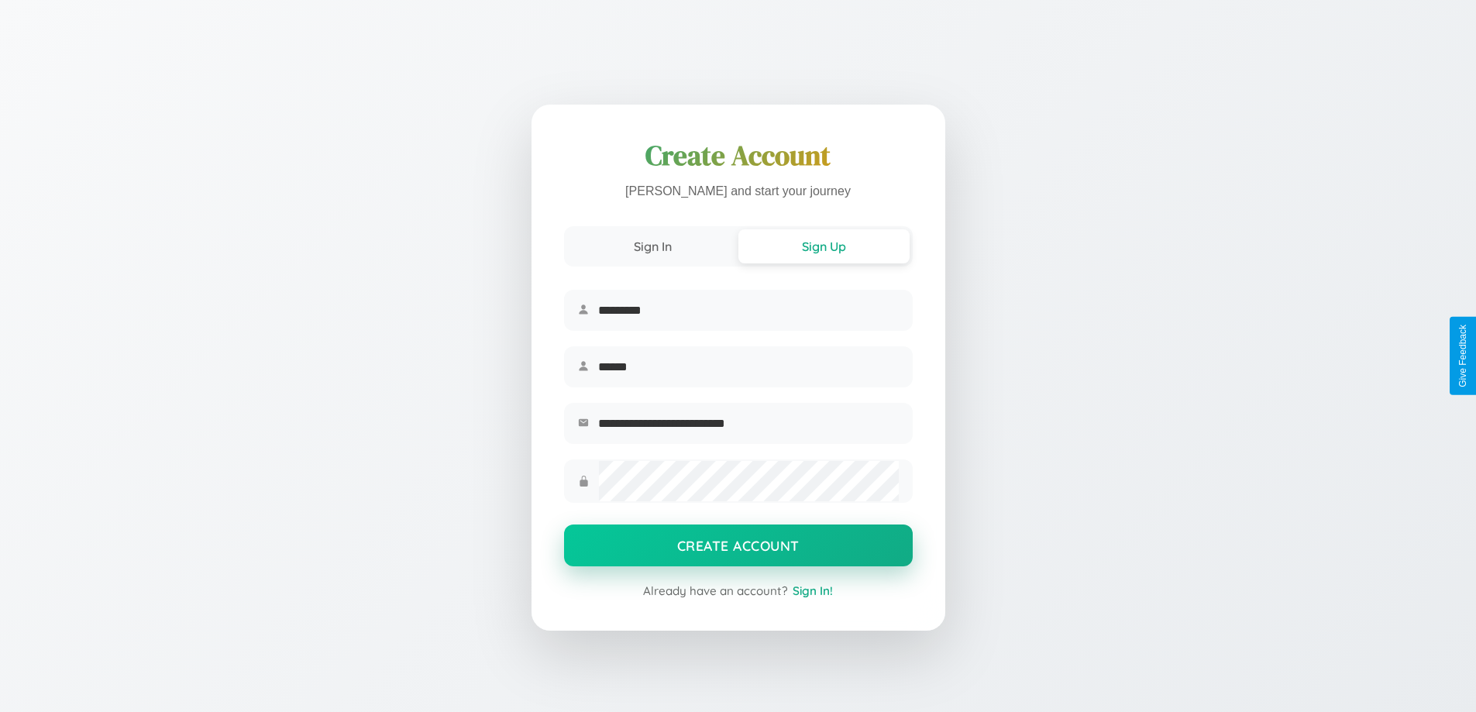
click at [737, 550] on button "Create Account" at bounding box center [738, 545] width 349 height 42
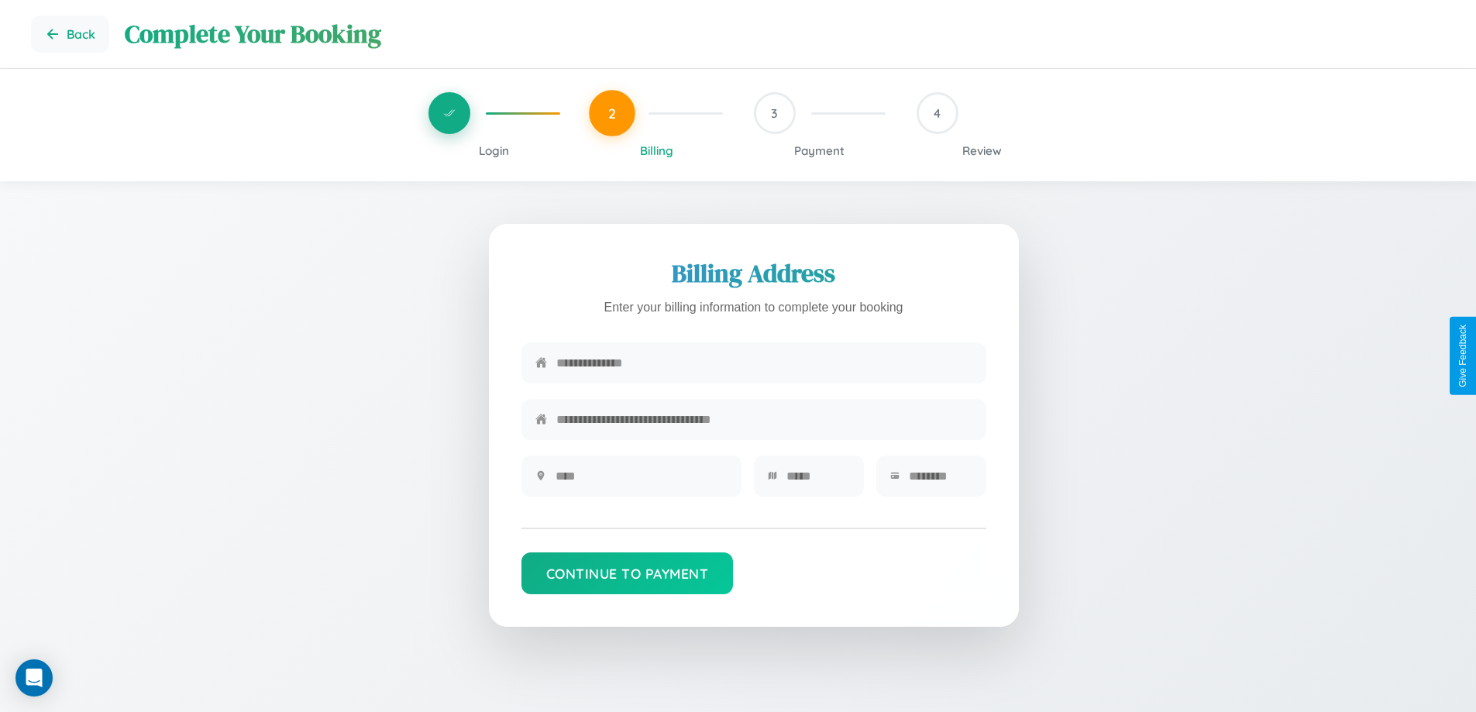
click at [764, 363] on input "text" at bounding box center [764, 363] width 416 height 38
type input "**********"
click at [641, 481] on input "text" at bounding box center [641, 476] width 172 height 38
type input "********"
click at [817, 481] on input "text" at bounding box center [818, 476] width 64 height 38
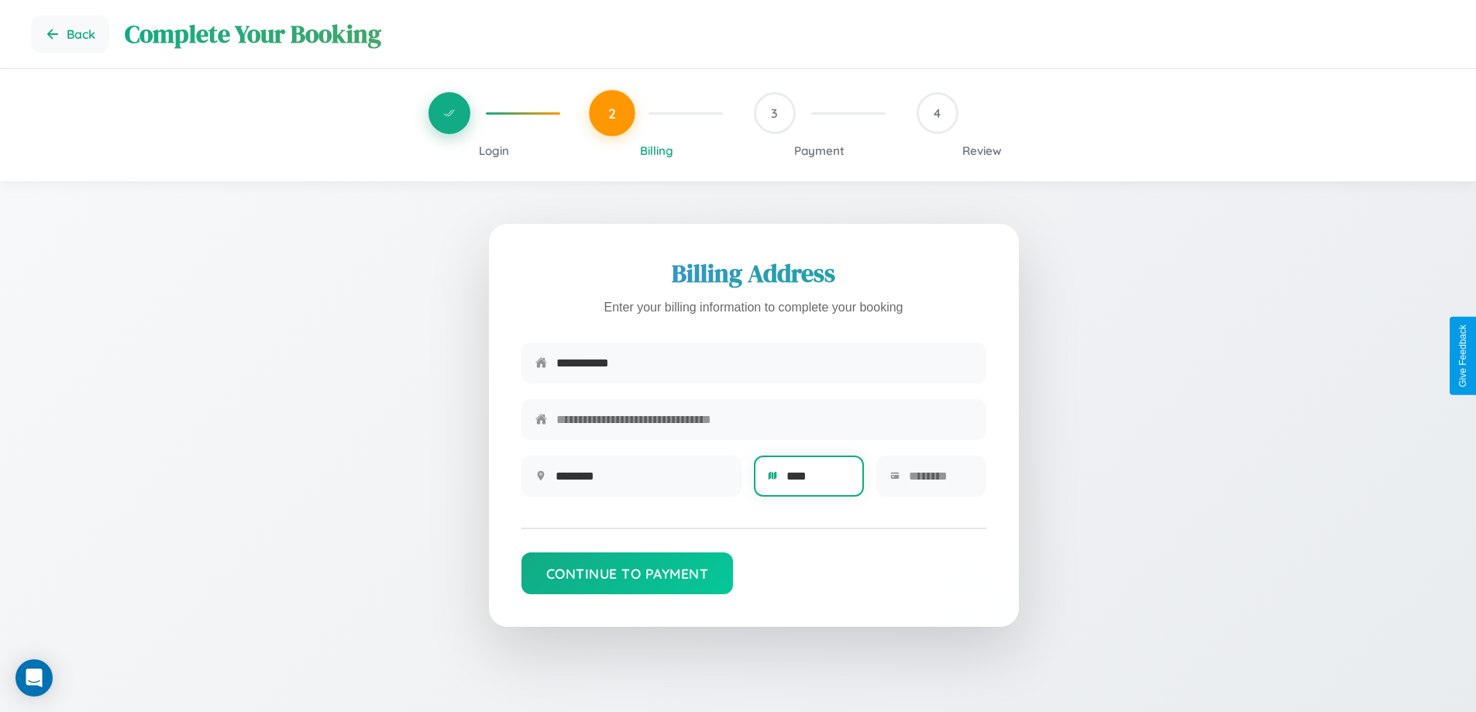
type input "****"
click at [940, 481] on input "text" at bounding box center [941, 476] width 64 height 38
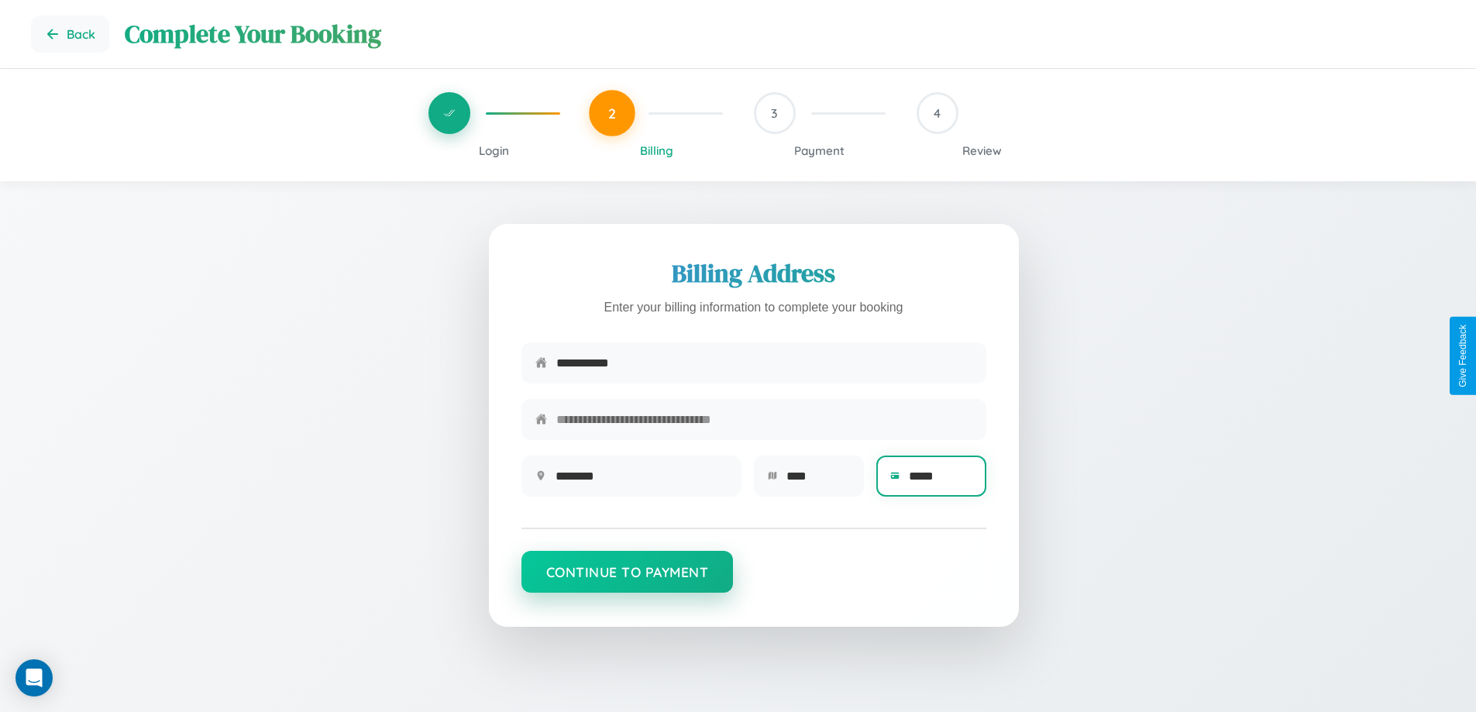
type input "*****"
click at [627, 579] on button "Continue to Payment" at bounding box center [627, 572] width 212 height 42
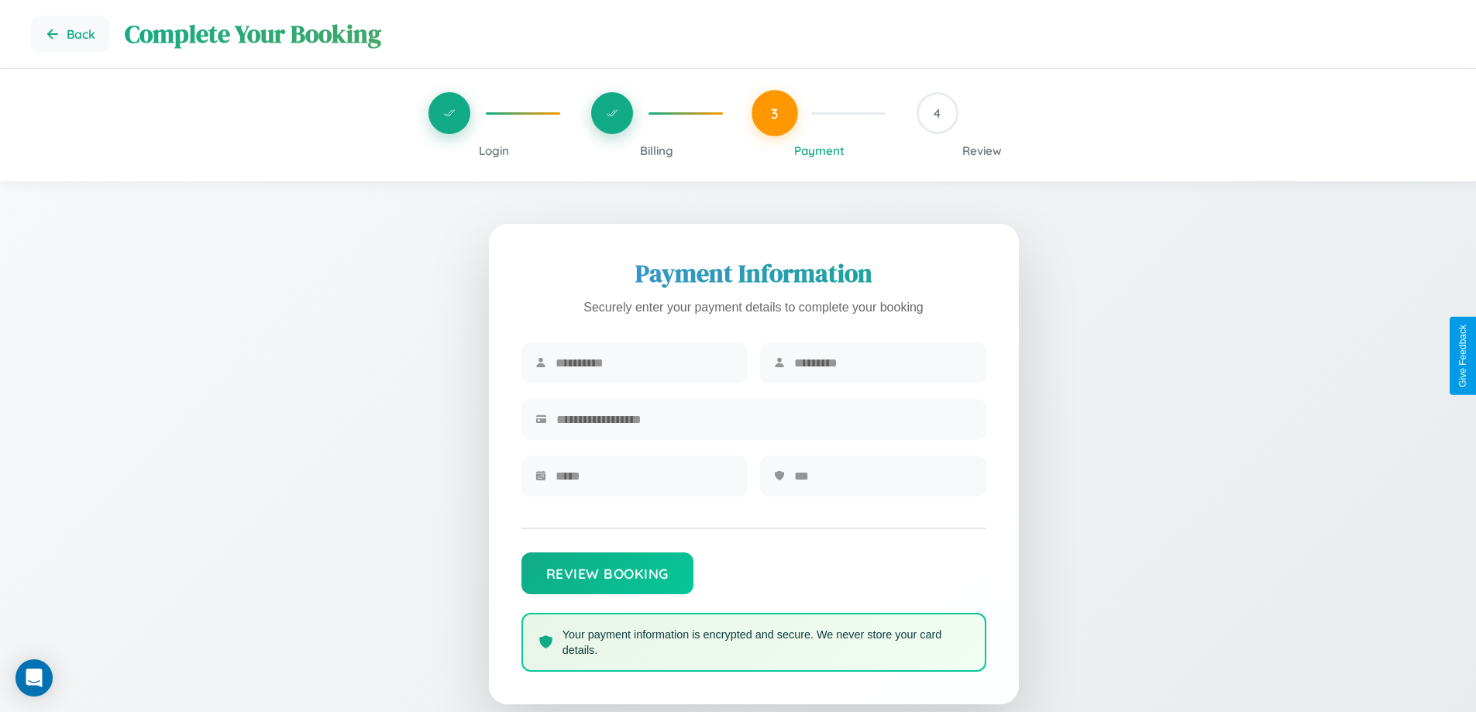
click at [644, 363] on input "text" at bounding box center [644, 363] width 178 height 38
type input "*****"
click at [882, 363] on input "text" at bounding box center [883, 363] width 178 height 38
type input "******"
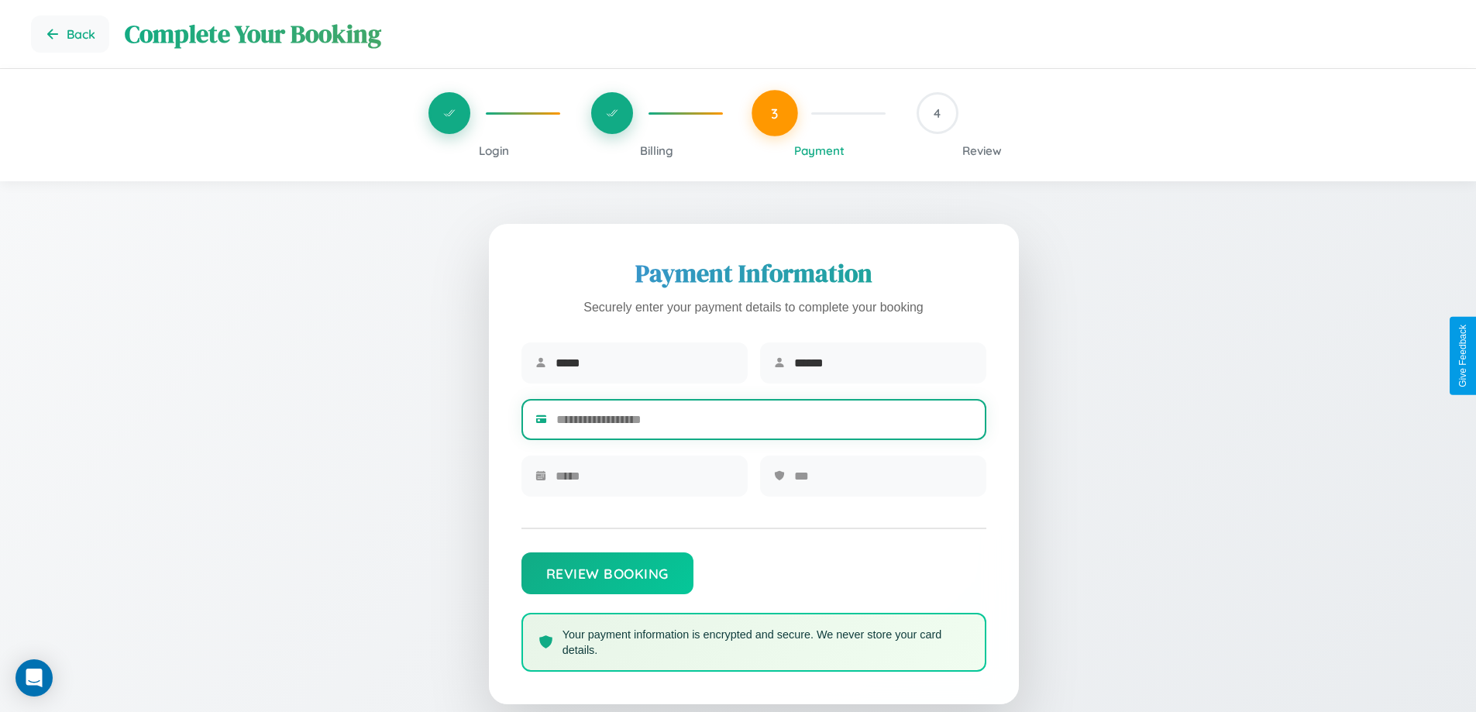
click at [764, 422] on input "text" at bounding box center [764, 419] width 416 height 38
type input "**********"
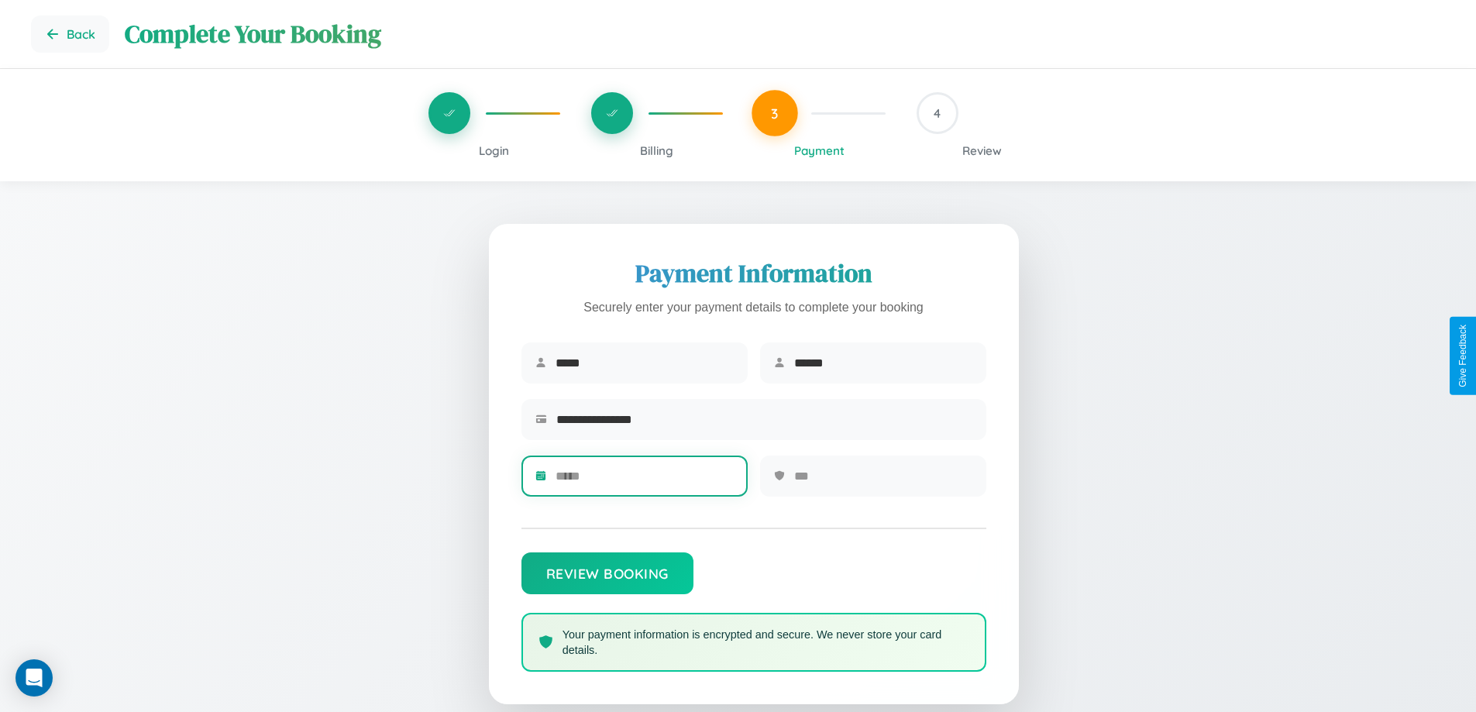
click at [644, 481] on input "text" at bounding box center [644, 476] width 178 height 38
type input "*****"
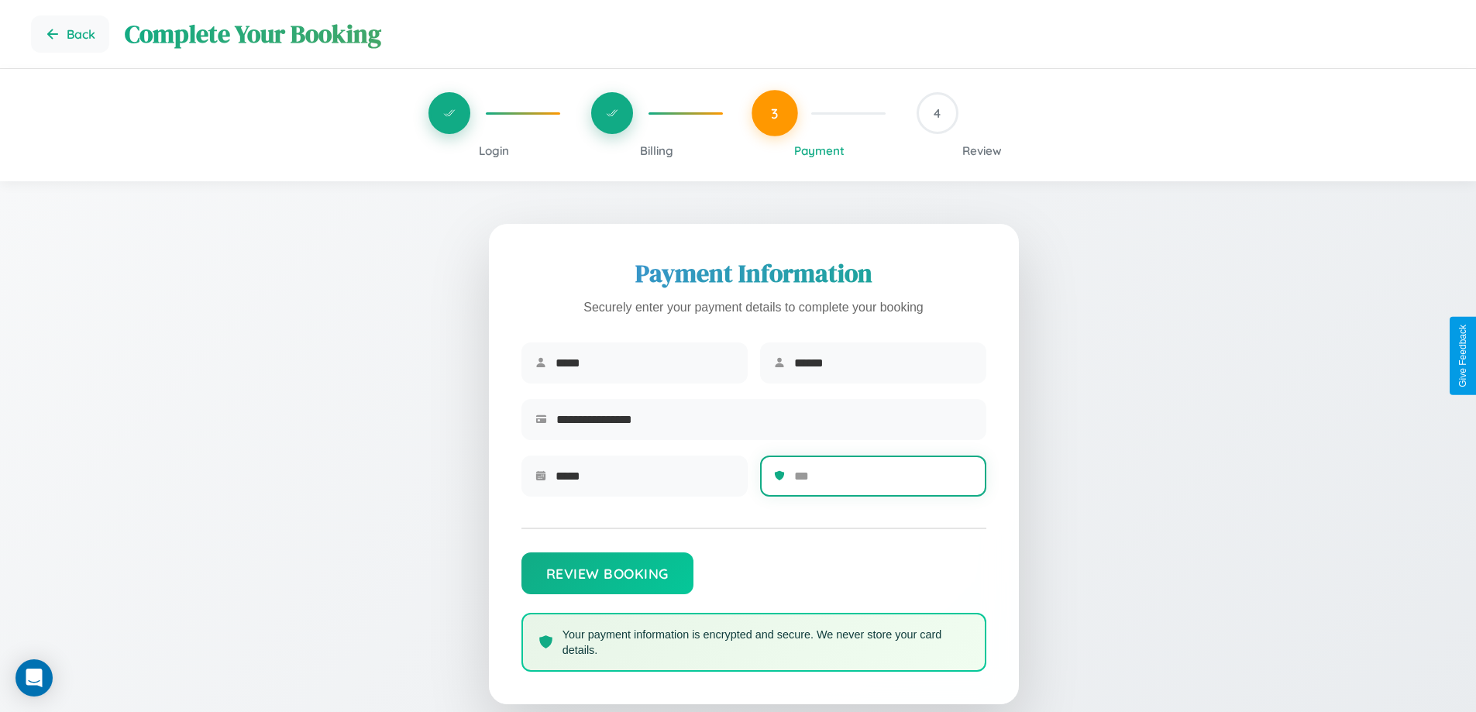
click at [882, 481] on input "text" at bounding box center [883, 476] width 178 height 38
type input "***"
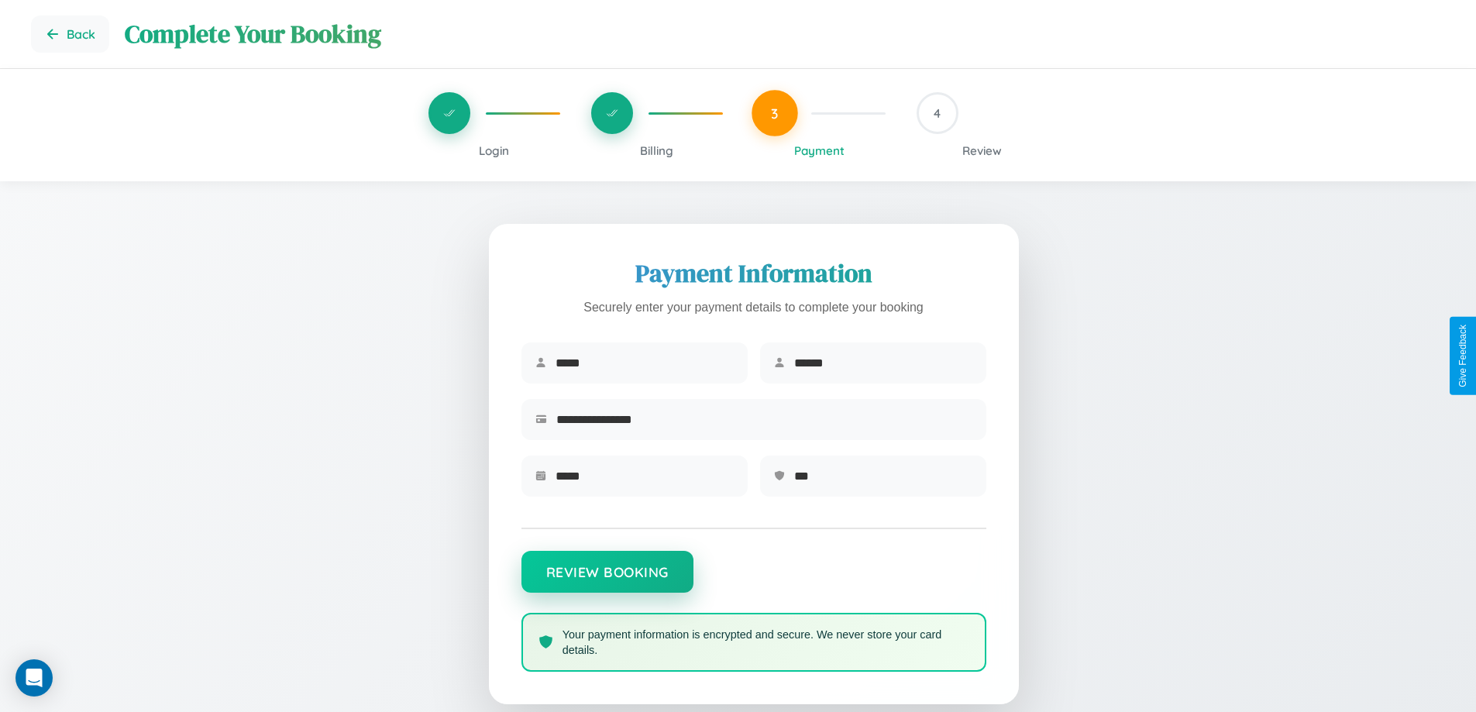
click at [606, 579] on button "Review Booking" at bounding box center [607, 572] width 172 height 42
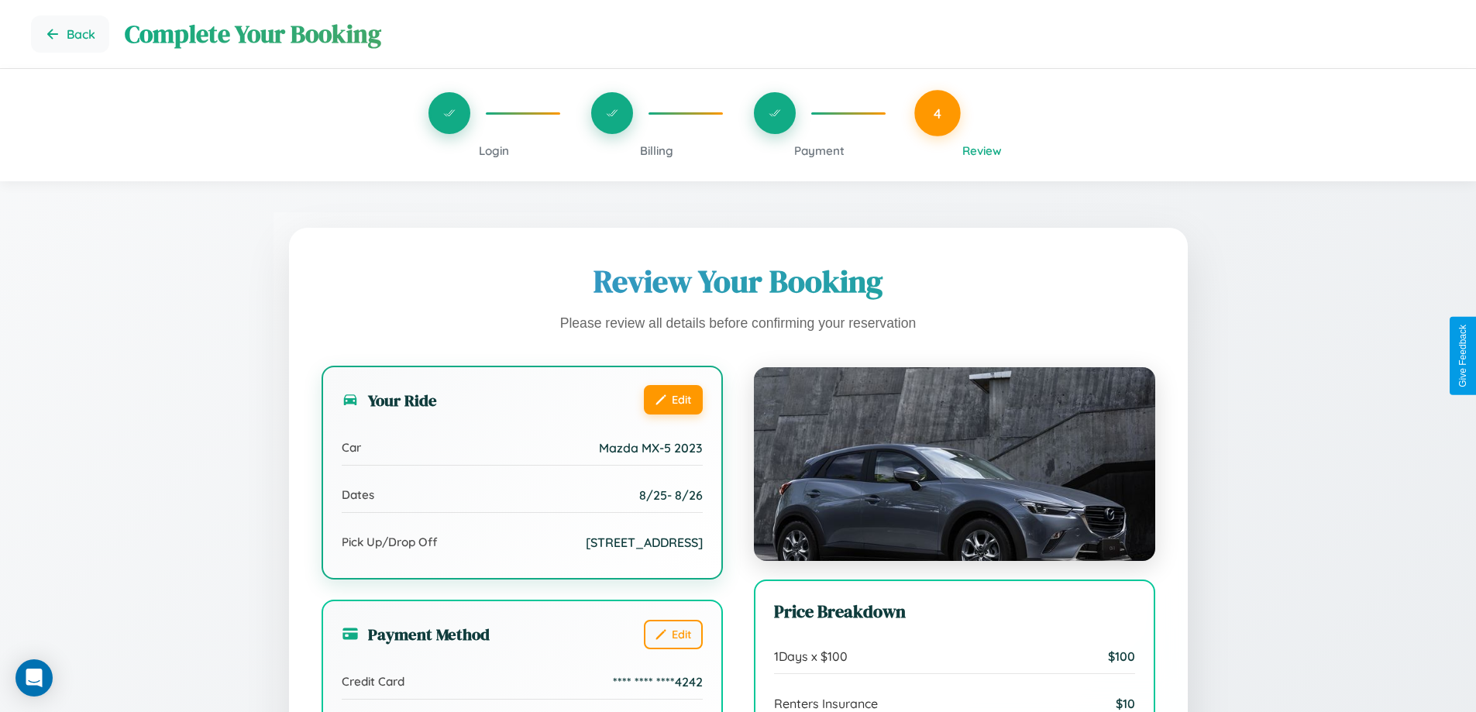
click at [672, 400] on button "Edit" at bounding box center [673, 399] width 59 height 29
click at [672, 399] on button "Edit" at bounding box center [673, 399] width 59 height 29
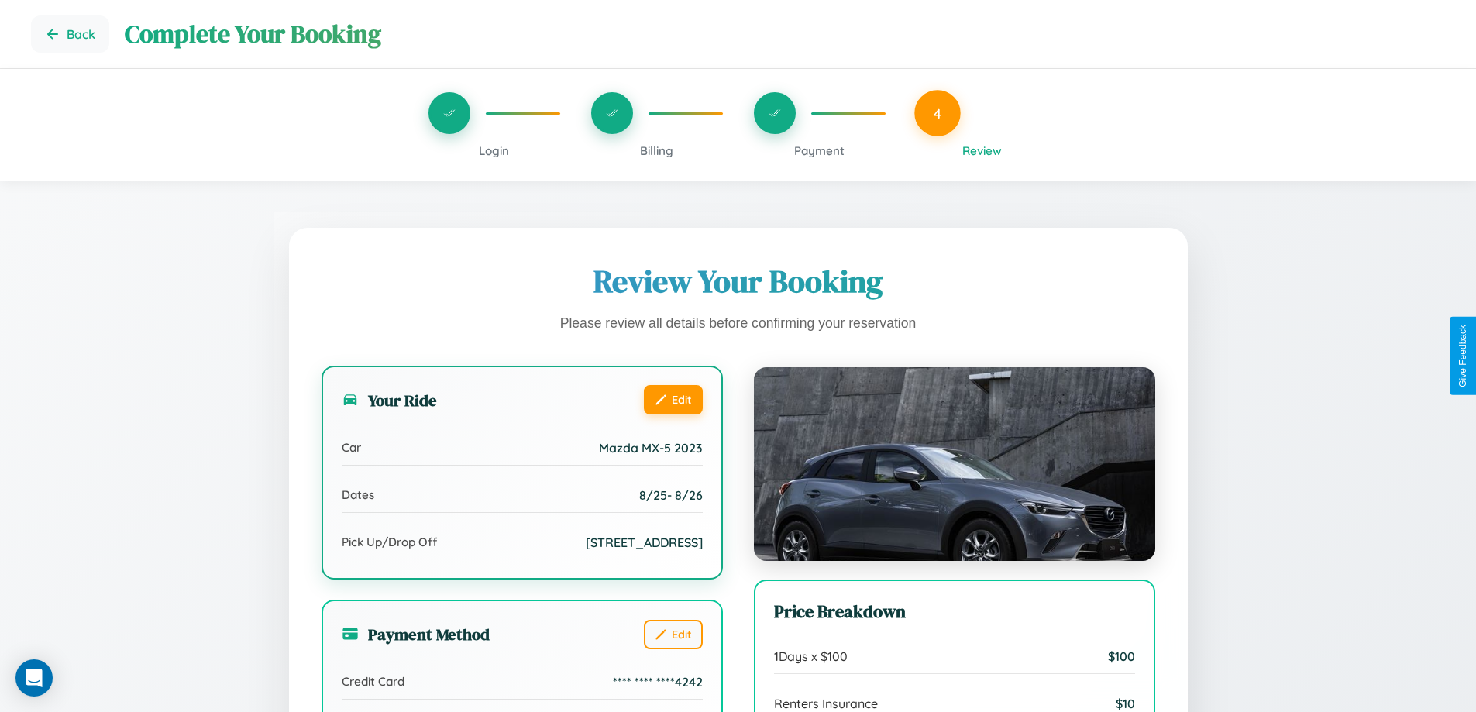
click at [672, 399] on button "Edit" at bounding box center [673, 399] width 59 height 29
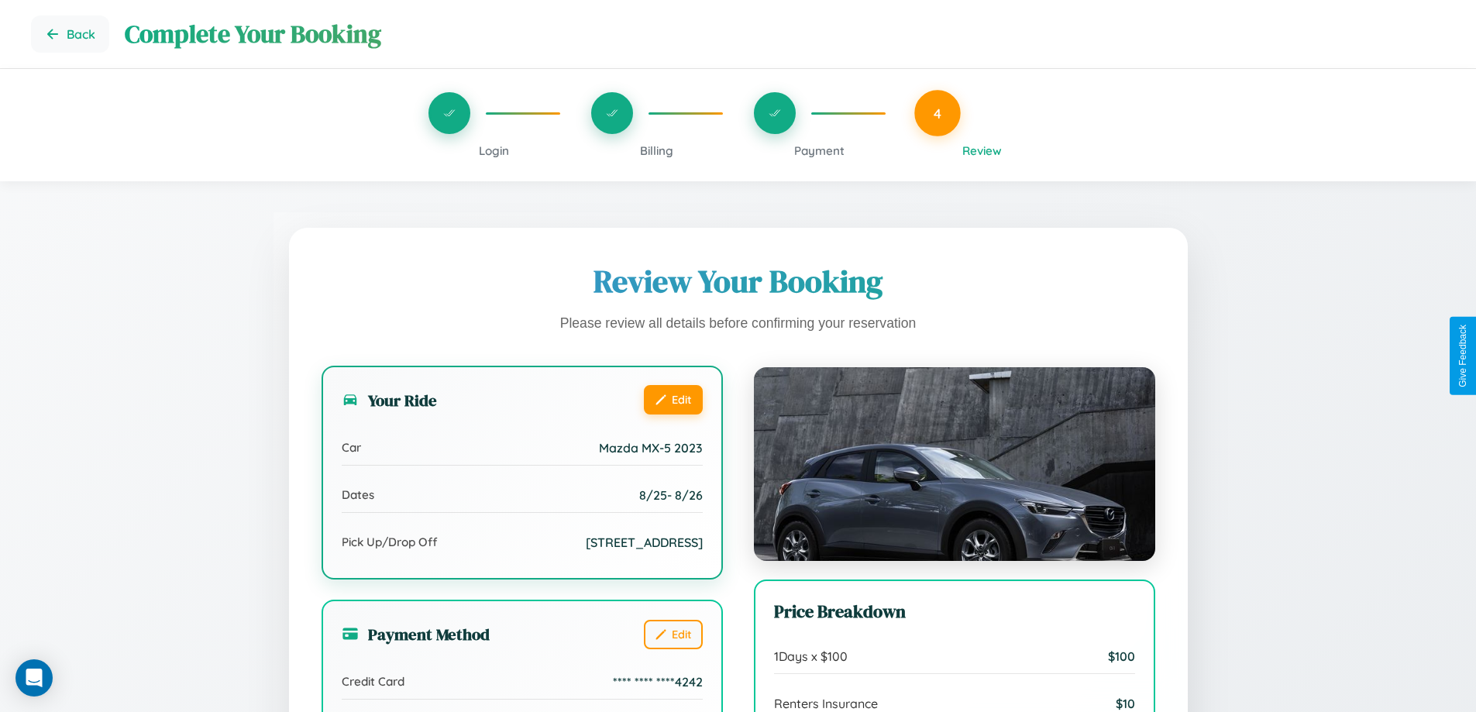
click at [672, 399] on button "Edit" at bounding box center [673, 399] width 59 height 29
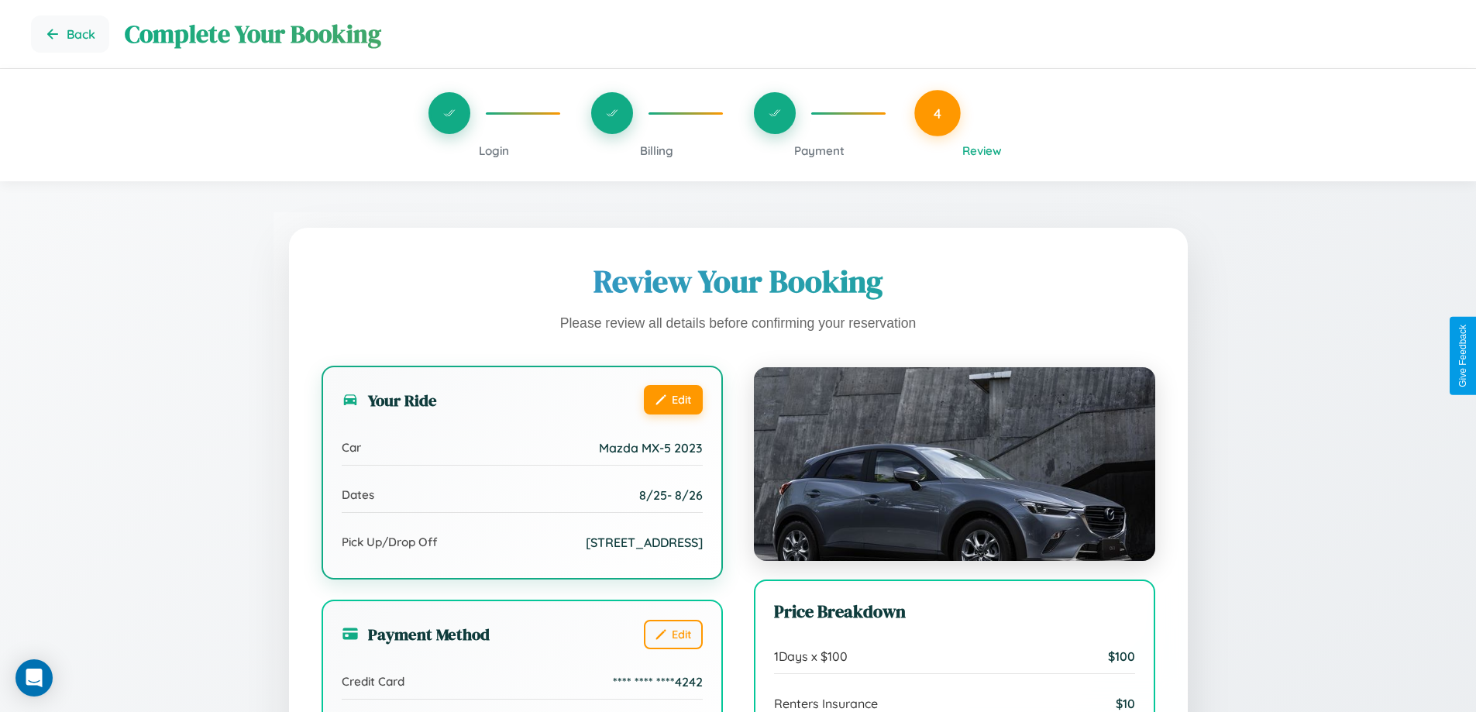
click at [672, 399] on button "Edit" at bounding box center [673, 399] width 59 height 29
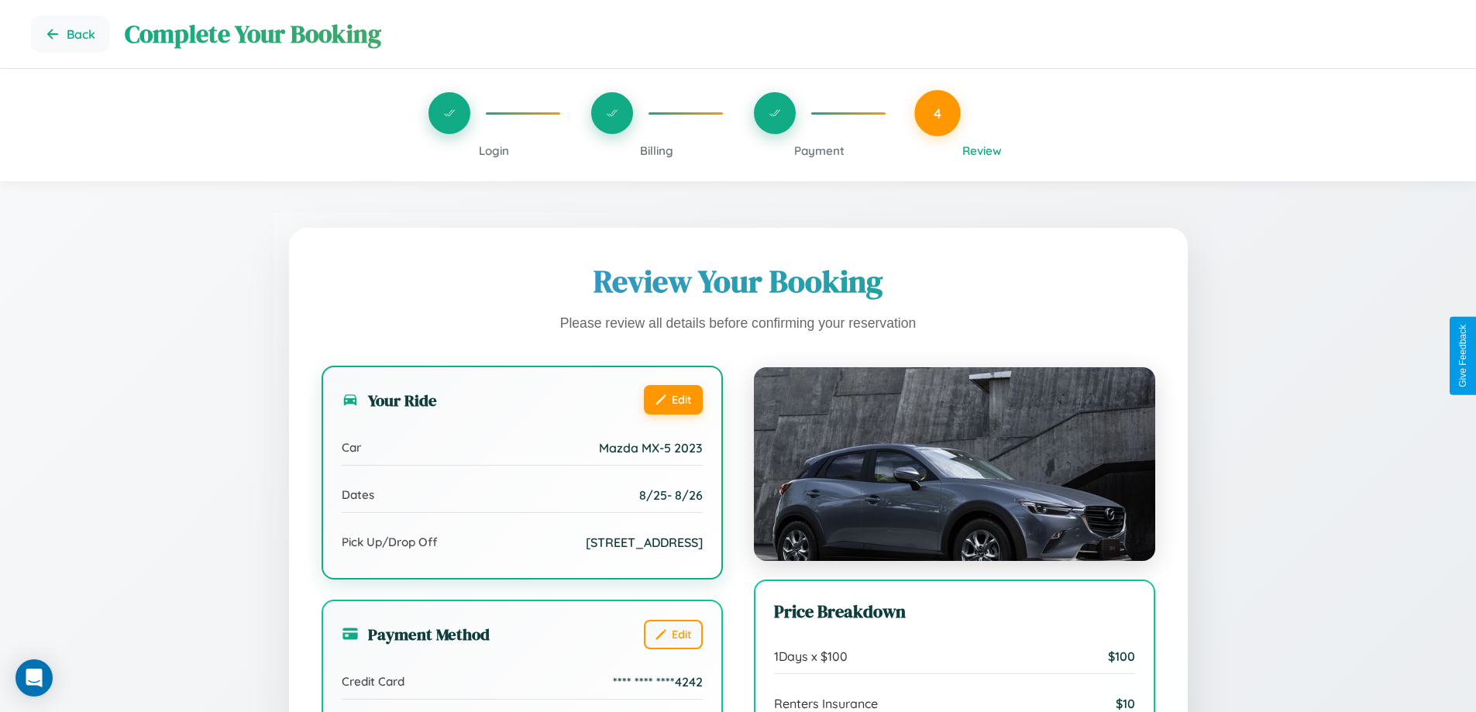
click at [672, 399] on button "Edit" at bounding box center [673, 399] width 59 height 29
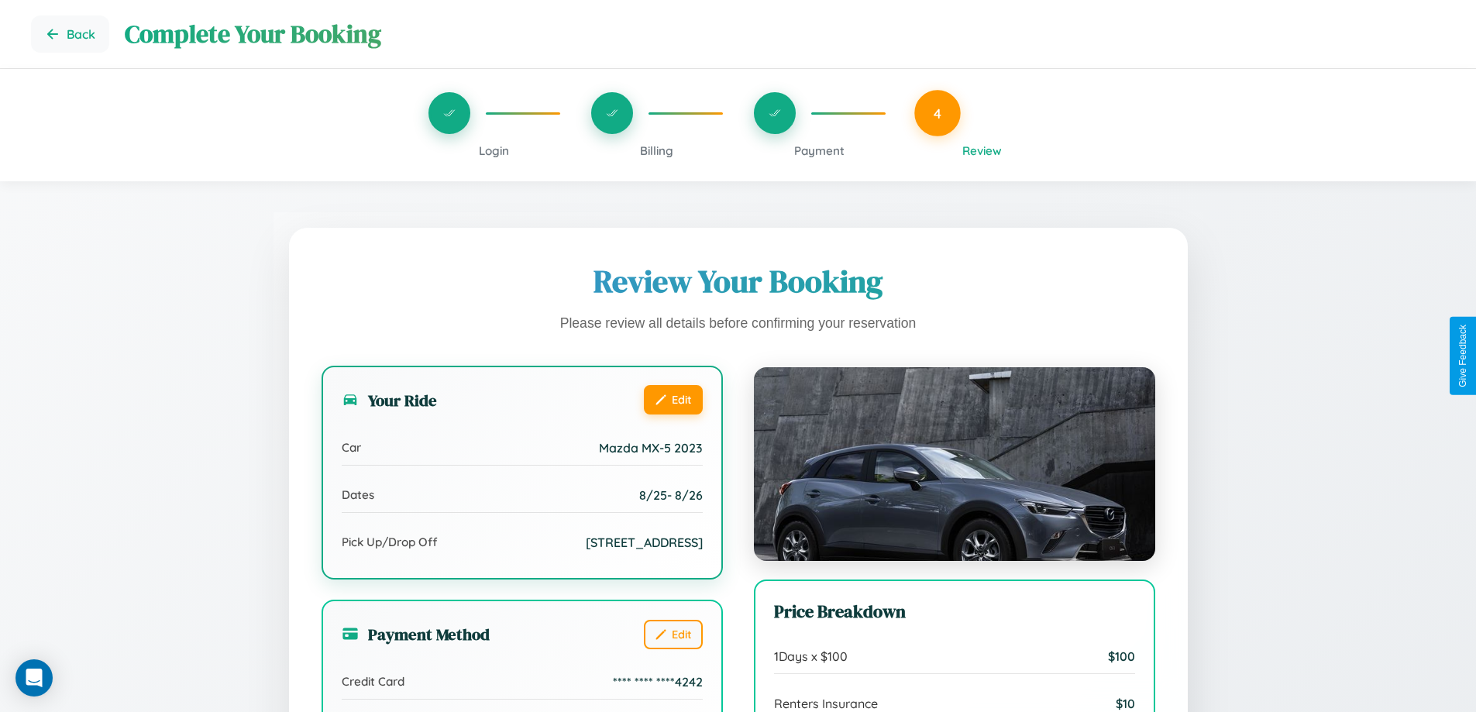
scroll to position [173, 0]
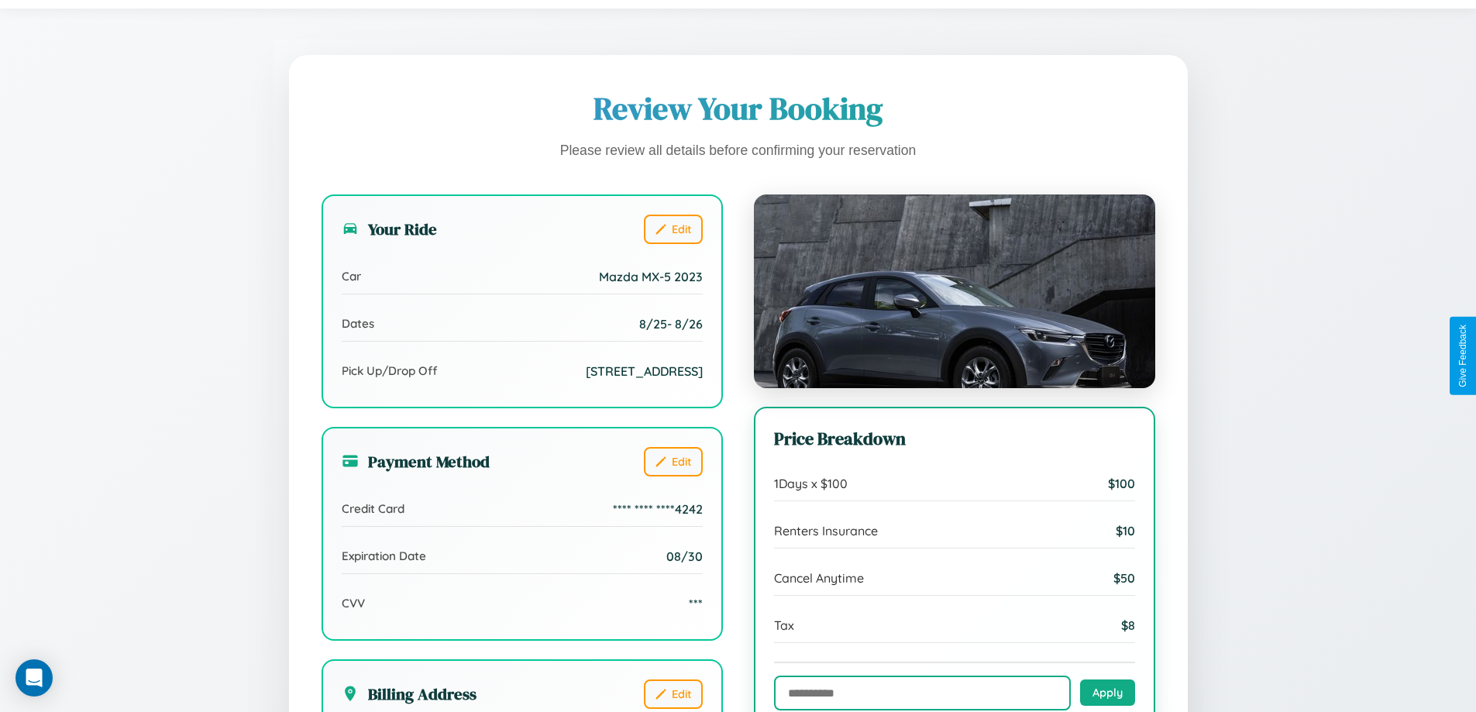
click at [922, 693] on input "text" at bounding box center [922, 692] width 297 height 35
type input "**********"
click at [1107, 693] on button "Apply" at bounding box center [1107, 692] width 55 height 26
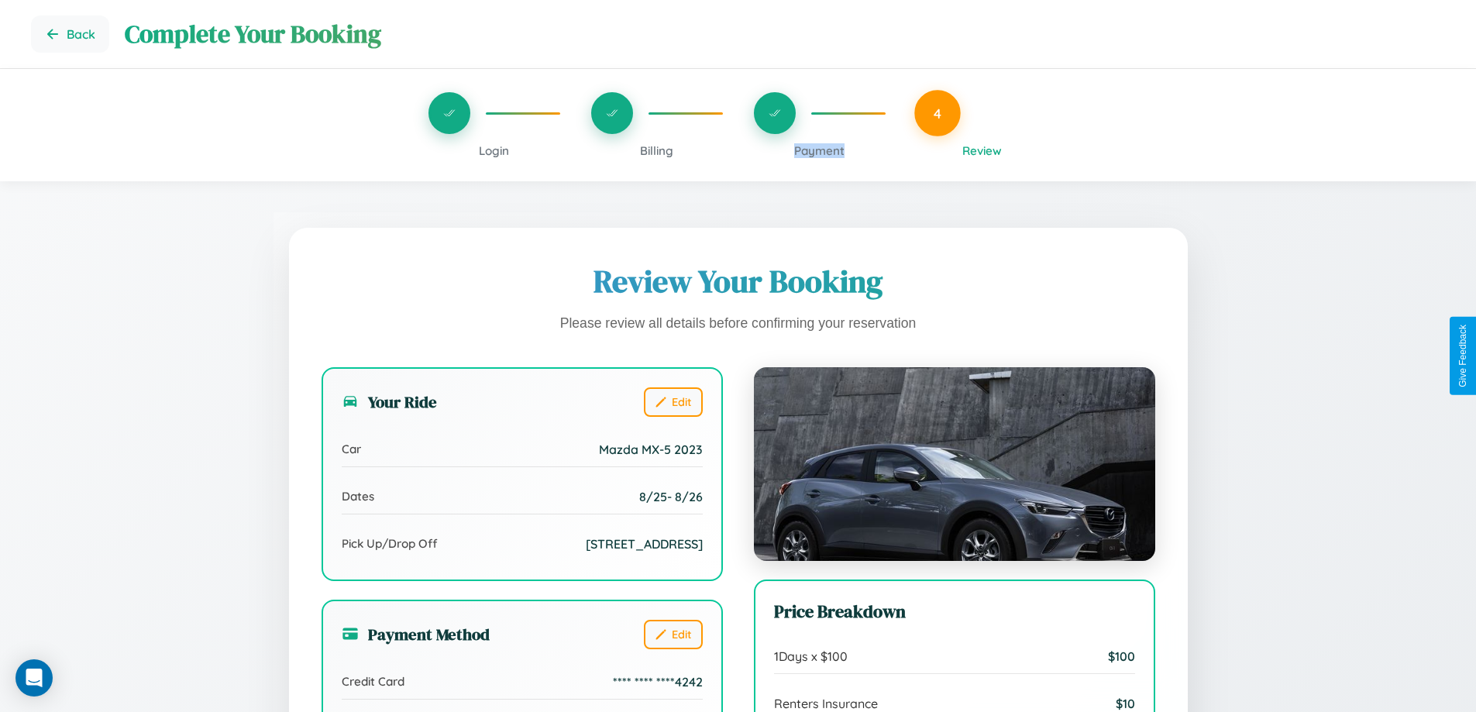
click at [819, 150] on span "Payment" at bounding box center [819, 150] width 50 height 15
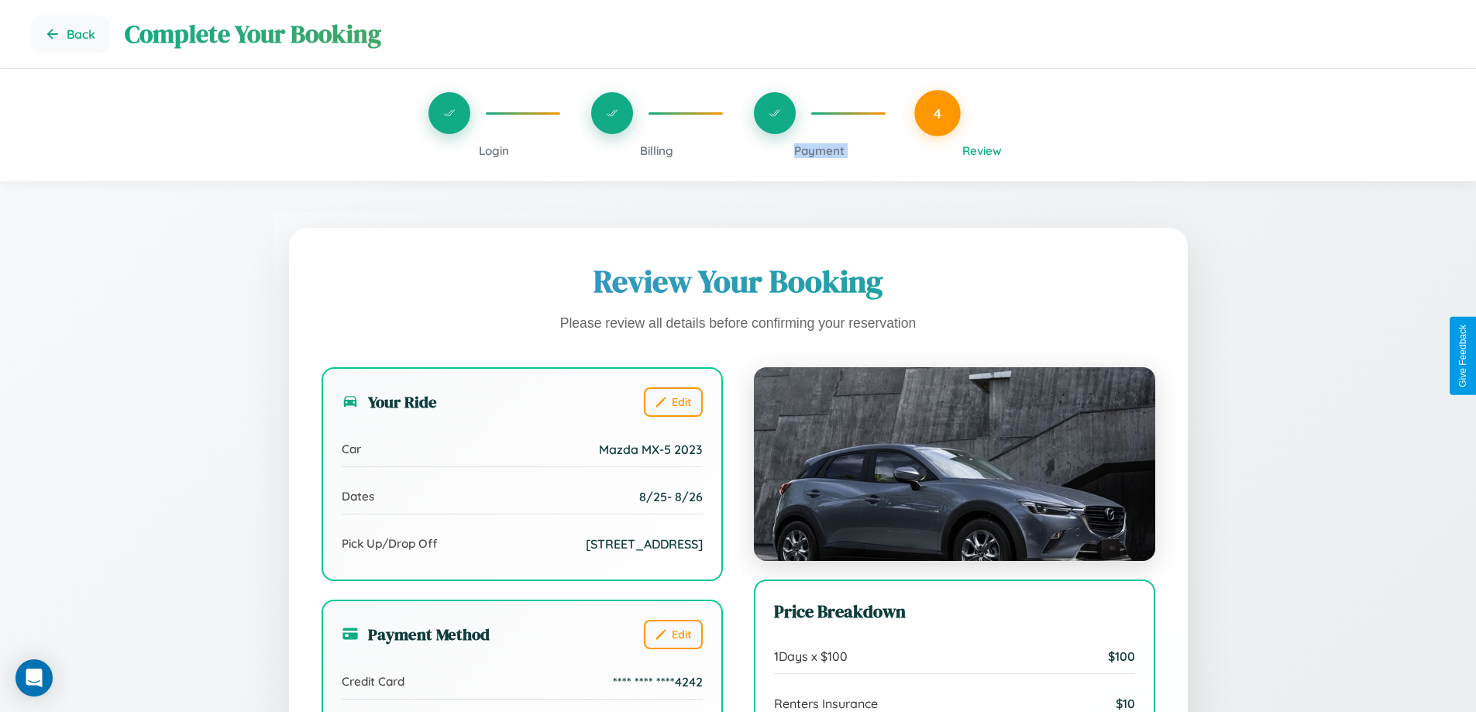
click at [819, 150] on span "Payment" at bounding box center [819, 150] width 50 height 15
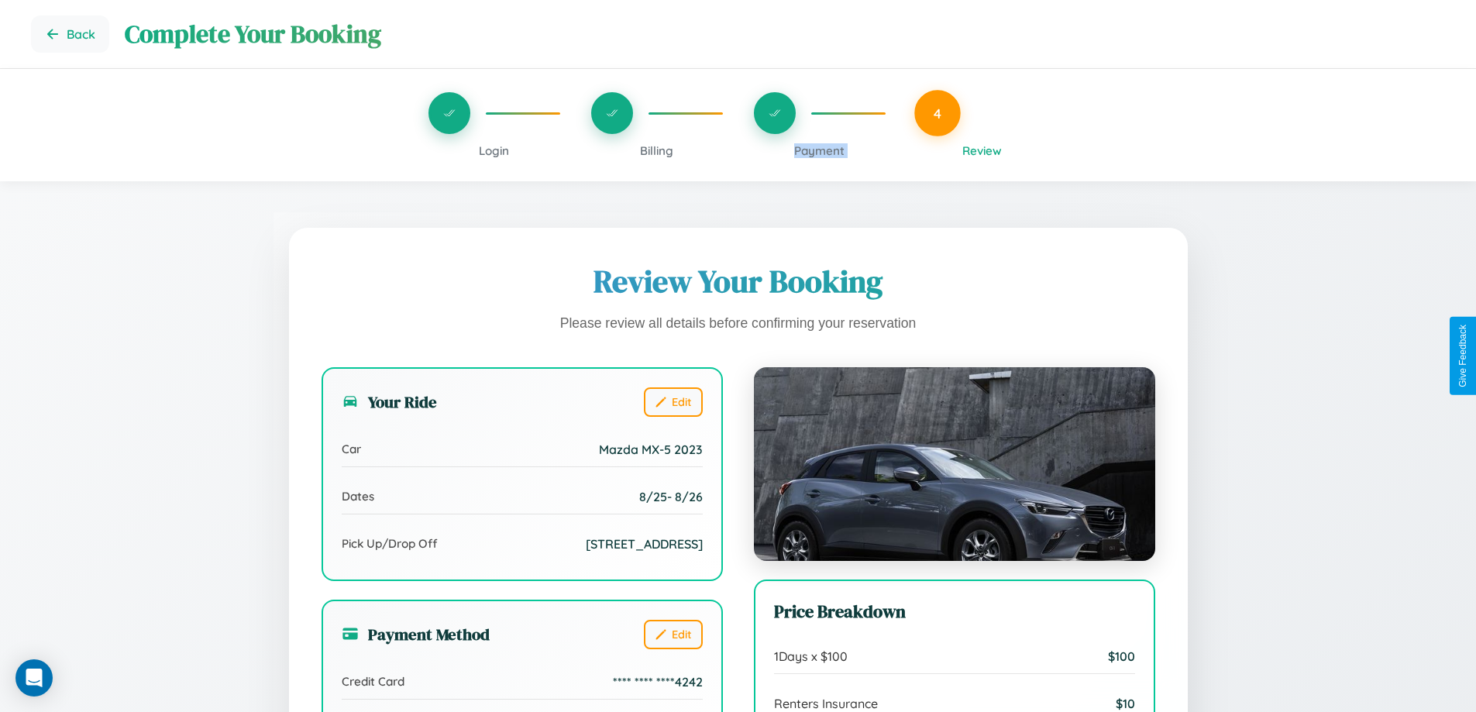
click at [819, 150] on span "Payment" at bounding box center [819, 150] width 50 height 15
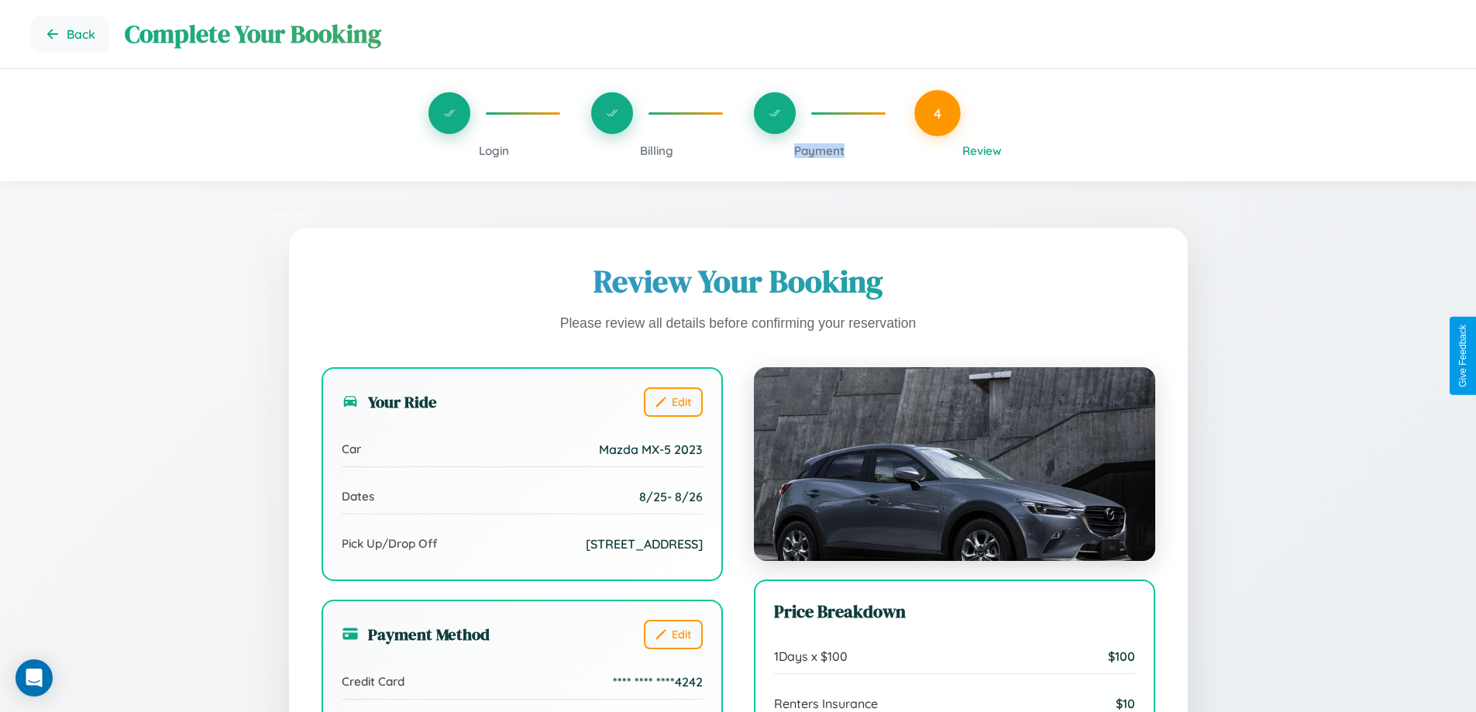
click at [819, 150] on span "Payment" at bounding box center [819, 150] width 50 height 15
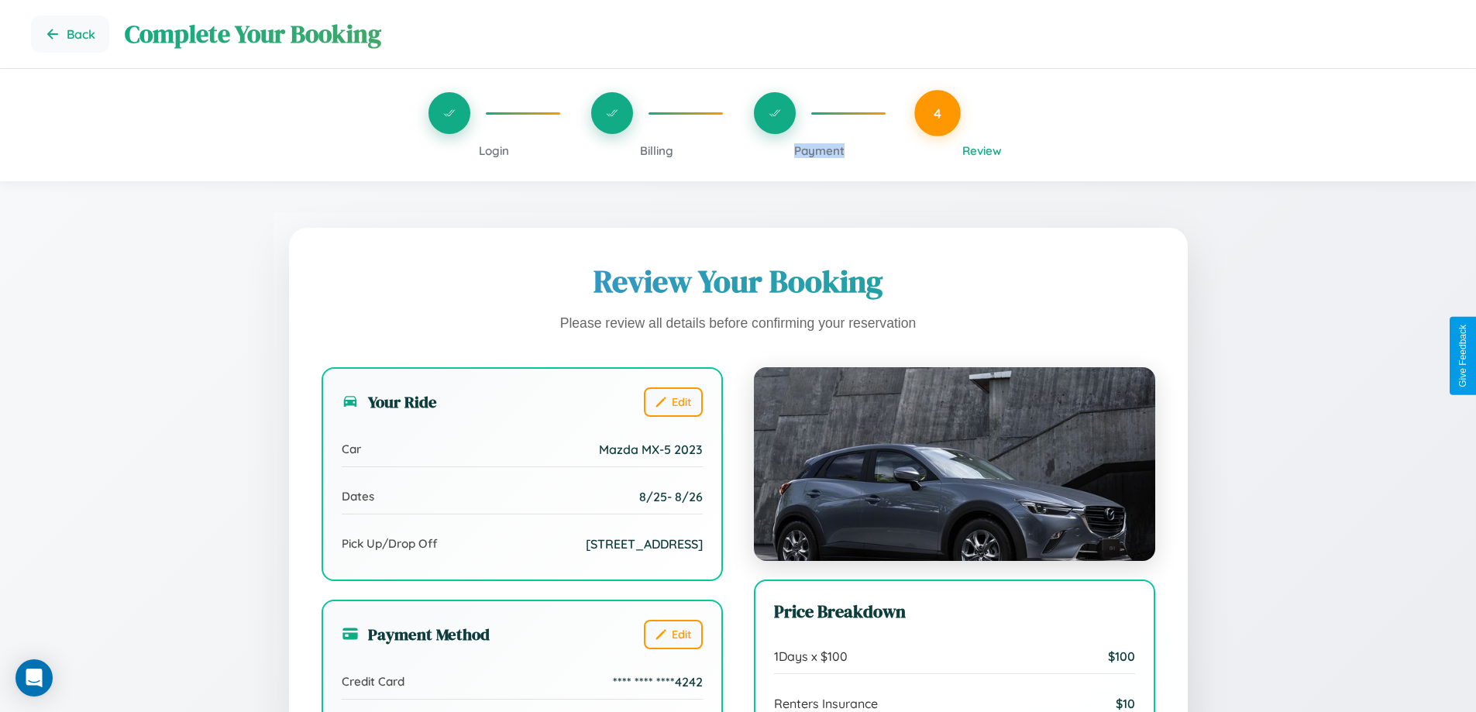
click at [819, 150] on span "Payment" at bounding box center [819, 150] width 50 height 15
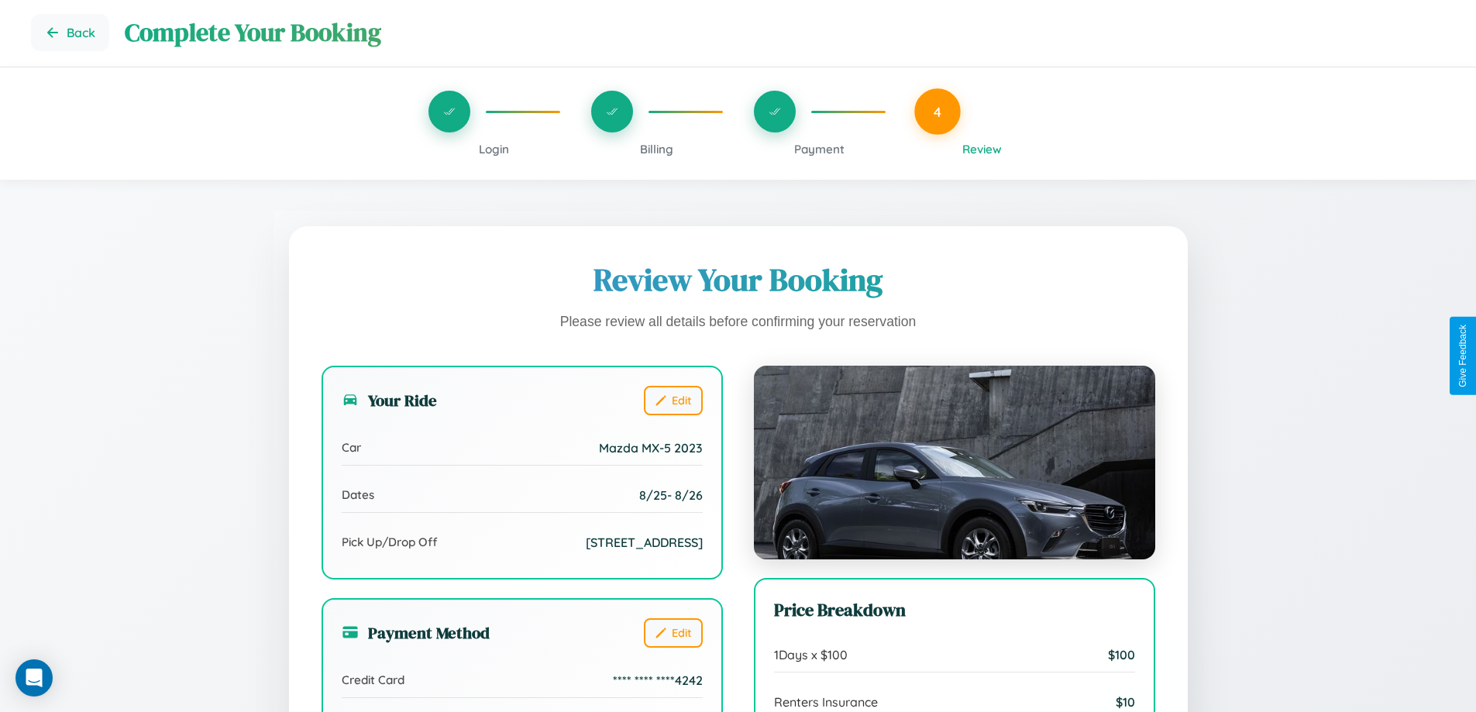
scroll to position [474, 0]
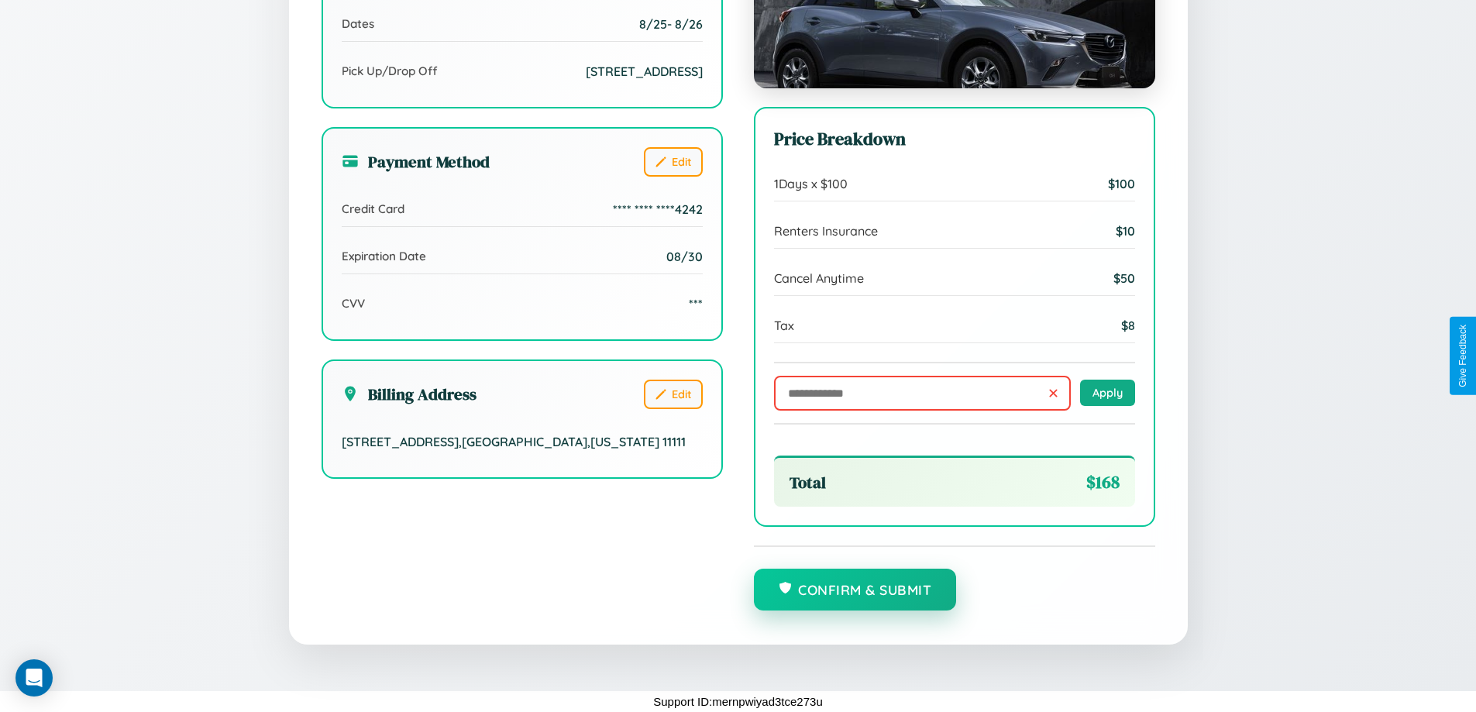
click at [854, 590] on button "Confirm & Submit" at bounding box center [855, 590] width 203 height 42
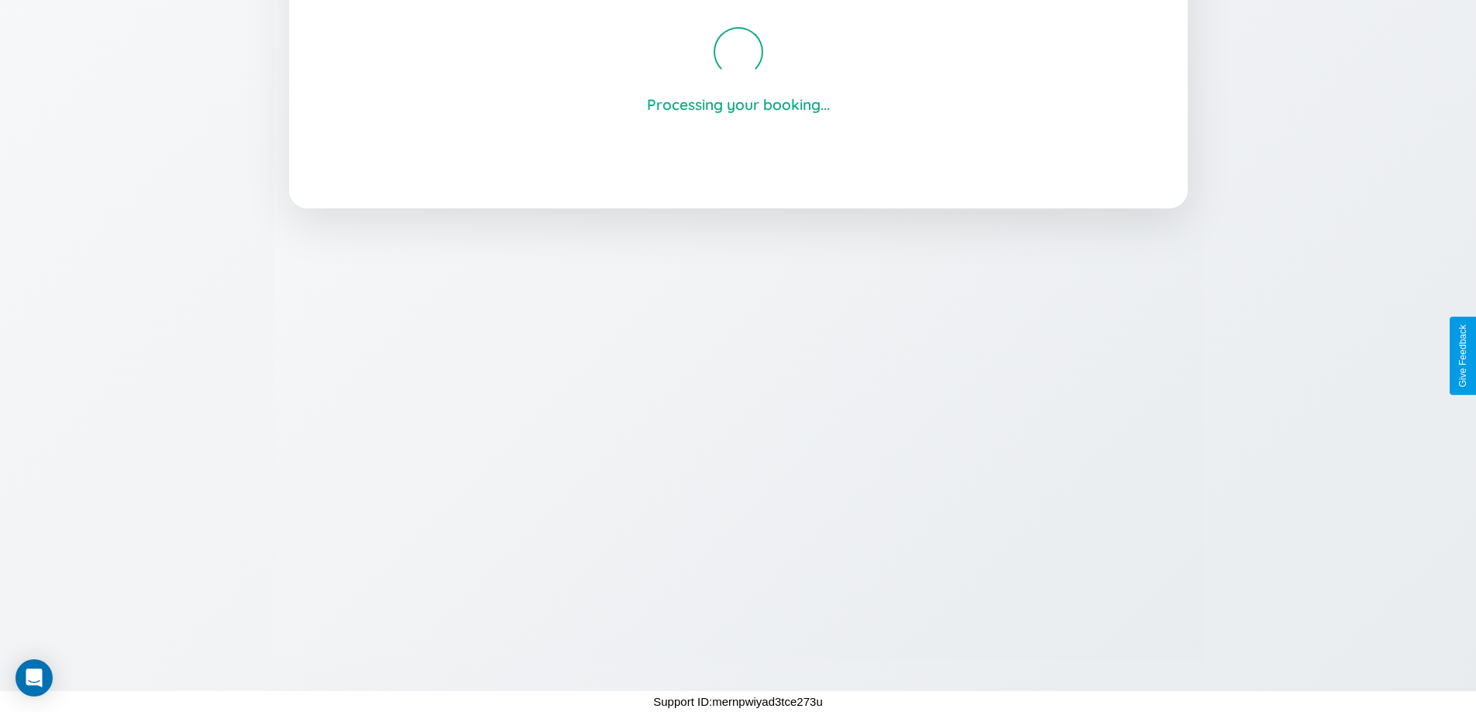
scroll to position [295, 0]
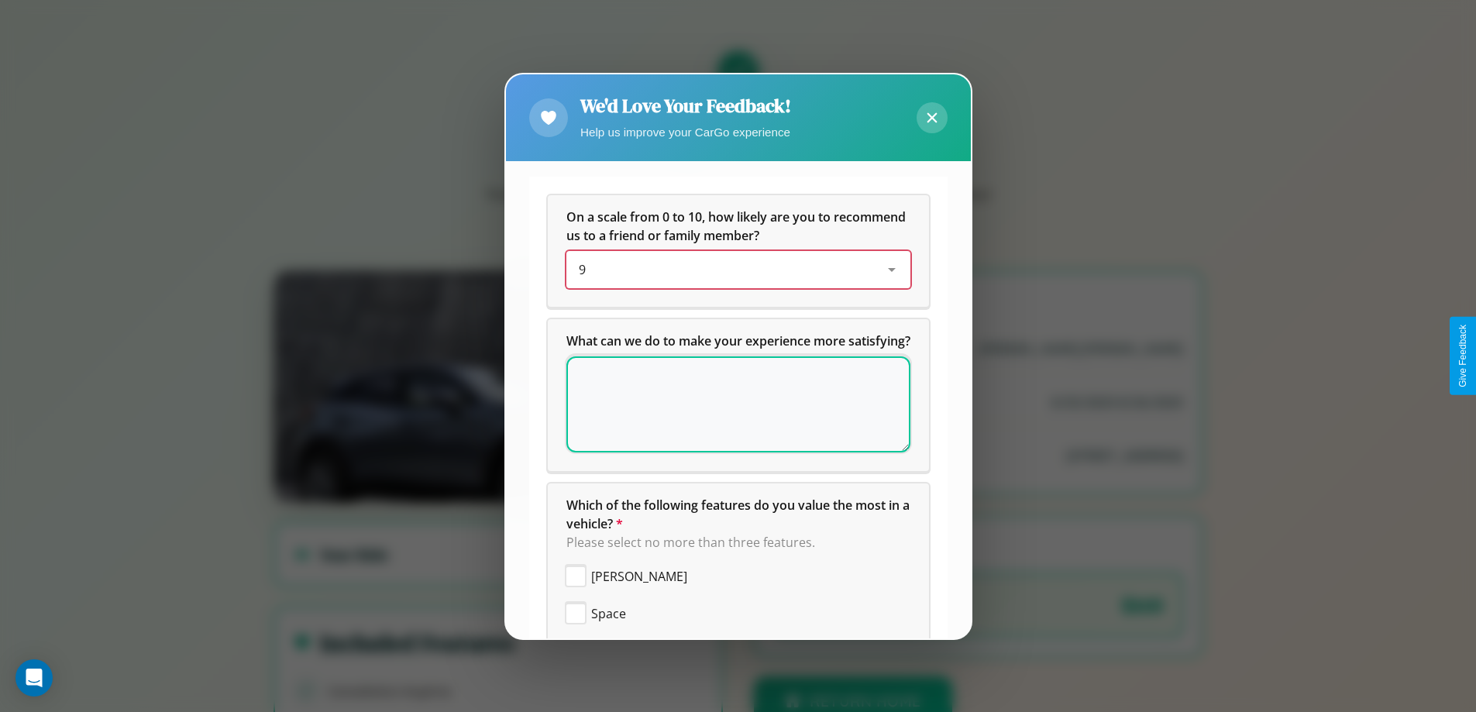
click at [732, 270] on div "9" at bounding box center [726, 269] width 294 height 19
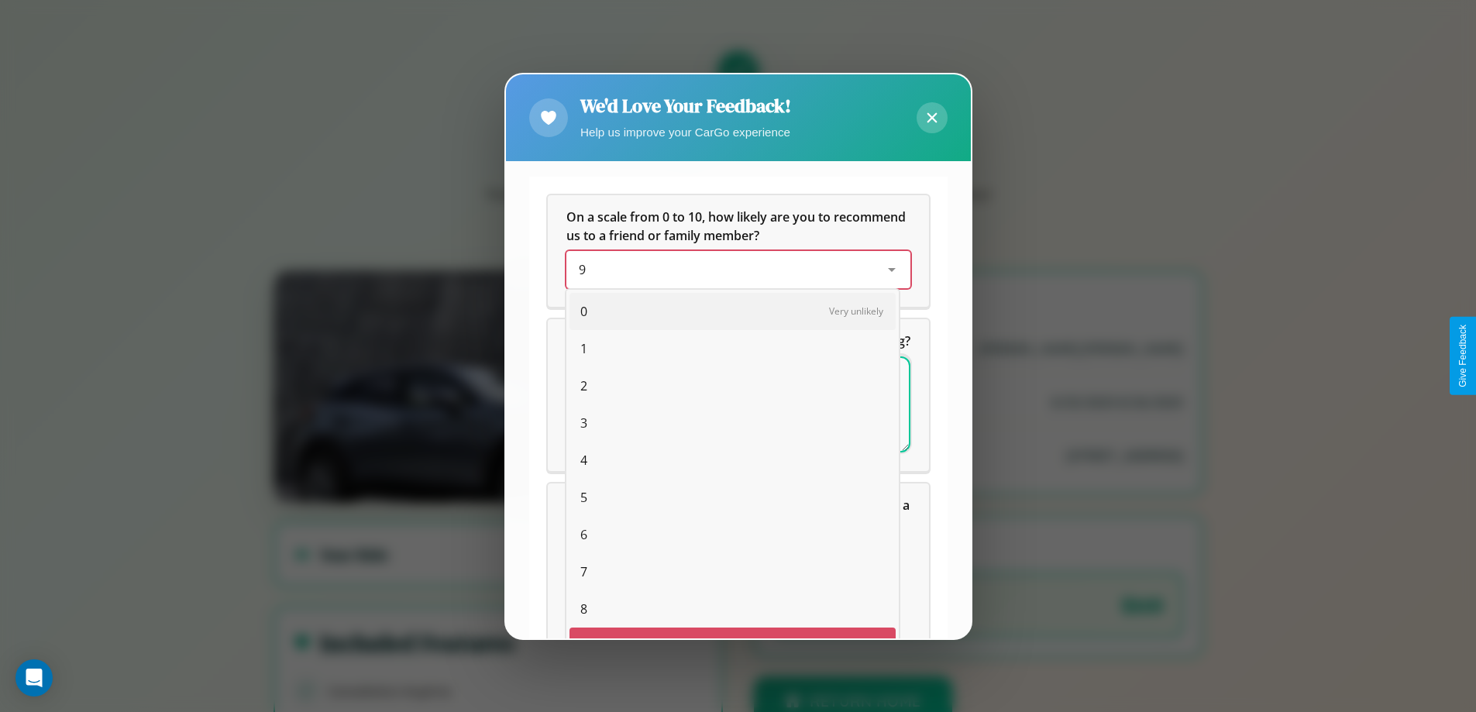
scroll to position [27, 64]
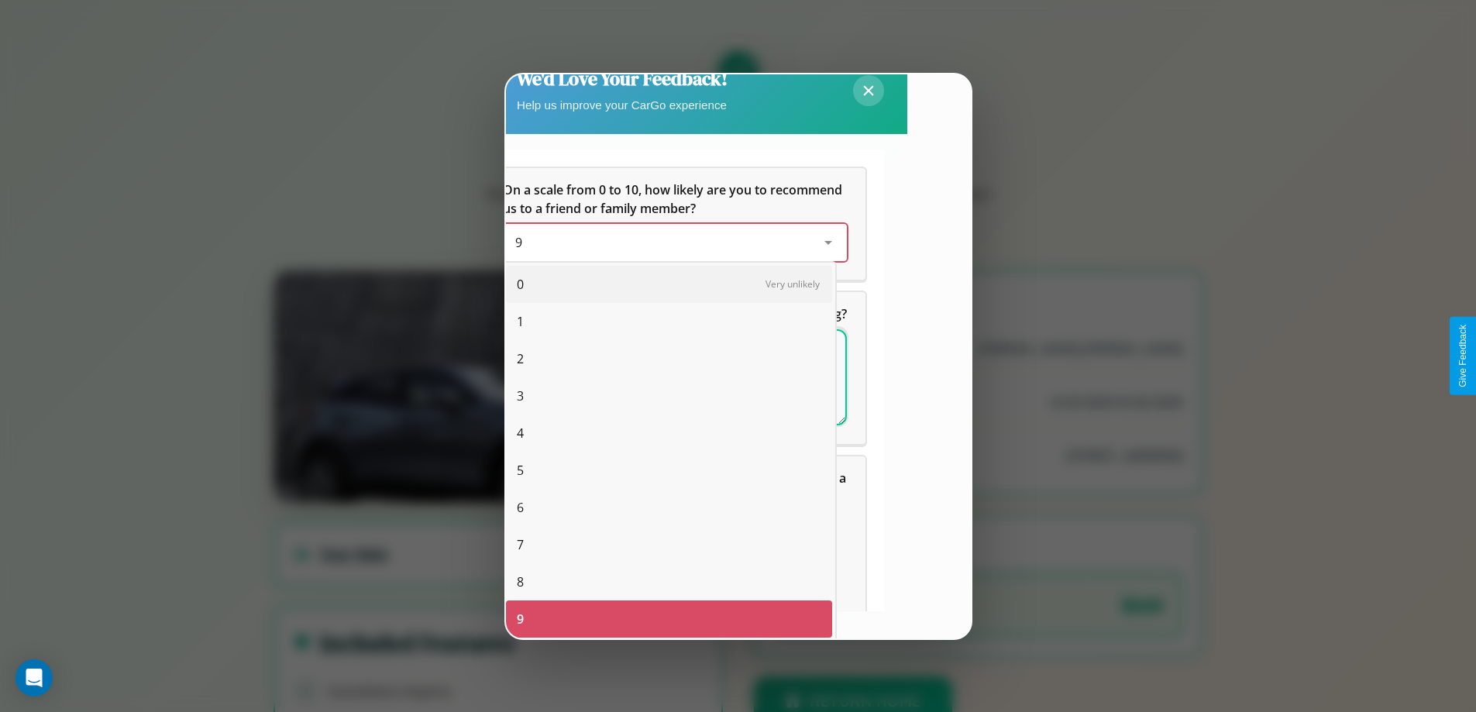
click at [520, 321] on span "1" at bounding box center [520, 321] width 7 height 19
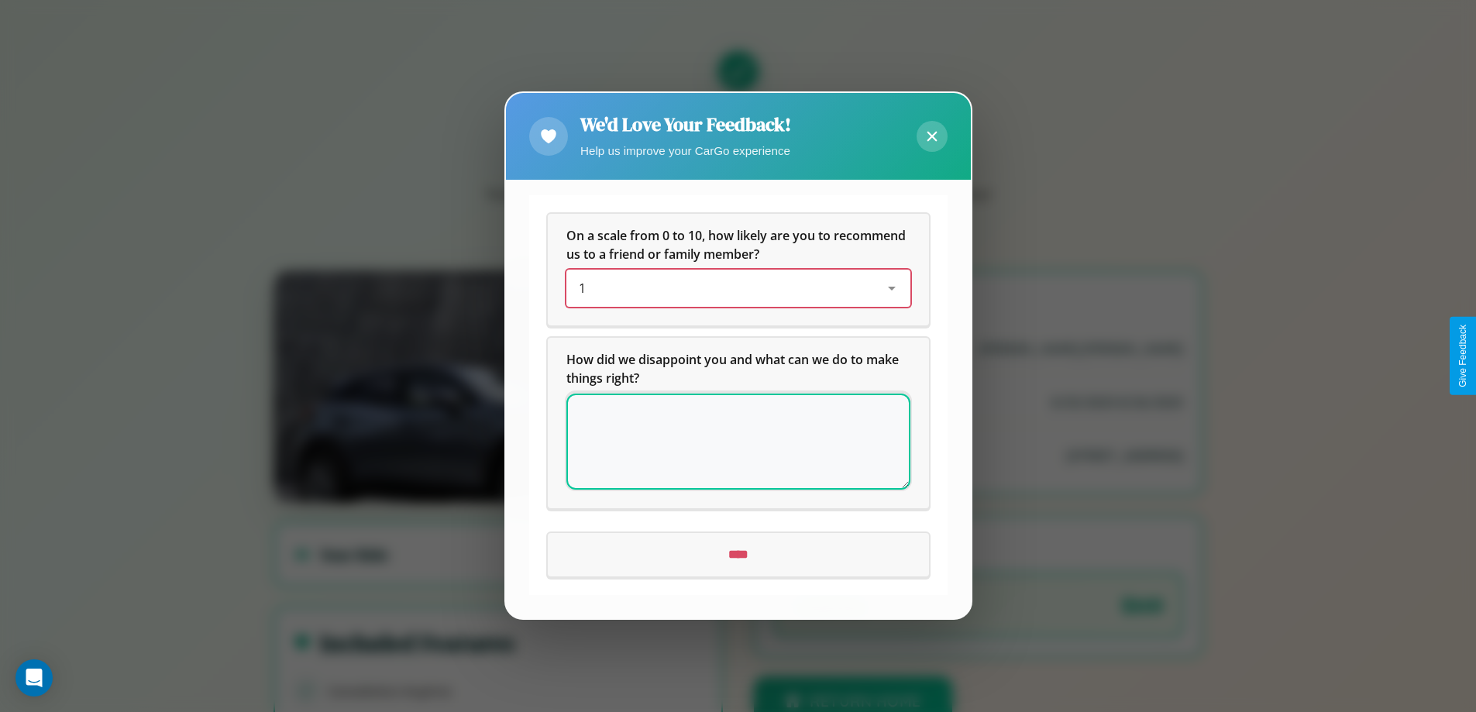
scroll to position [0, 0]
click at [931, 136] on icon at bounding box center [931, 137] width 10 height 10
